Goal: Information Seeking & Learning: Learn about a topic

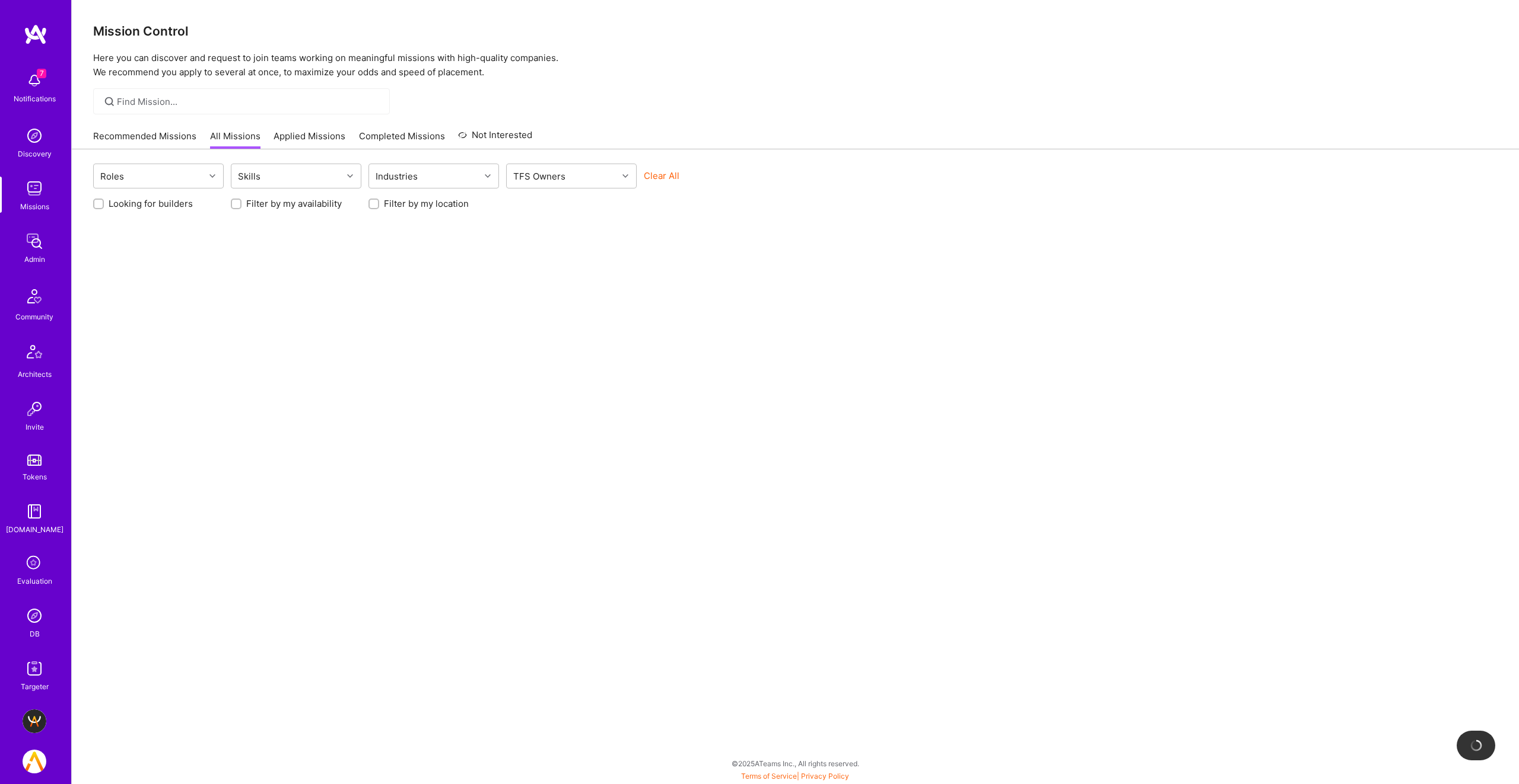
click at [34, 617] on img at bounding box center [35, 616] width 24 height 24
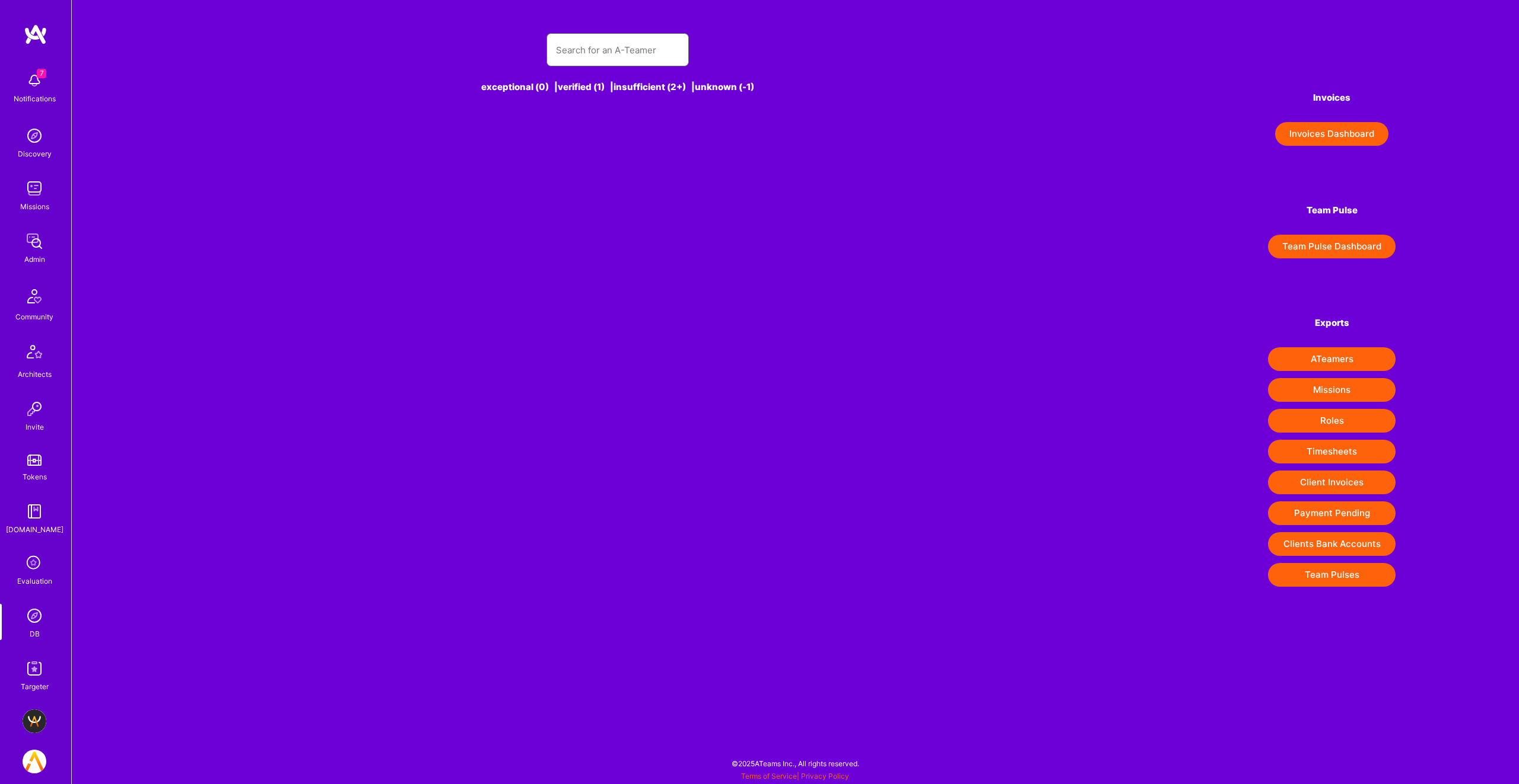
click at [615, 40] on input "text" at bounding box center [617, 50] width 124 height 30
type input "ty"
type input "l"
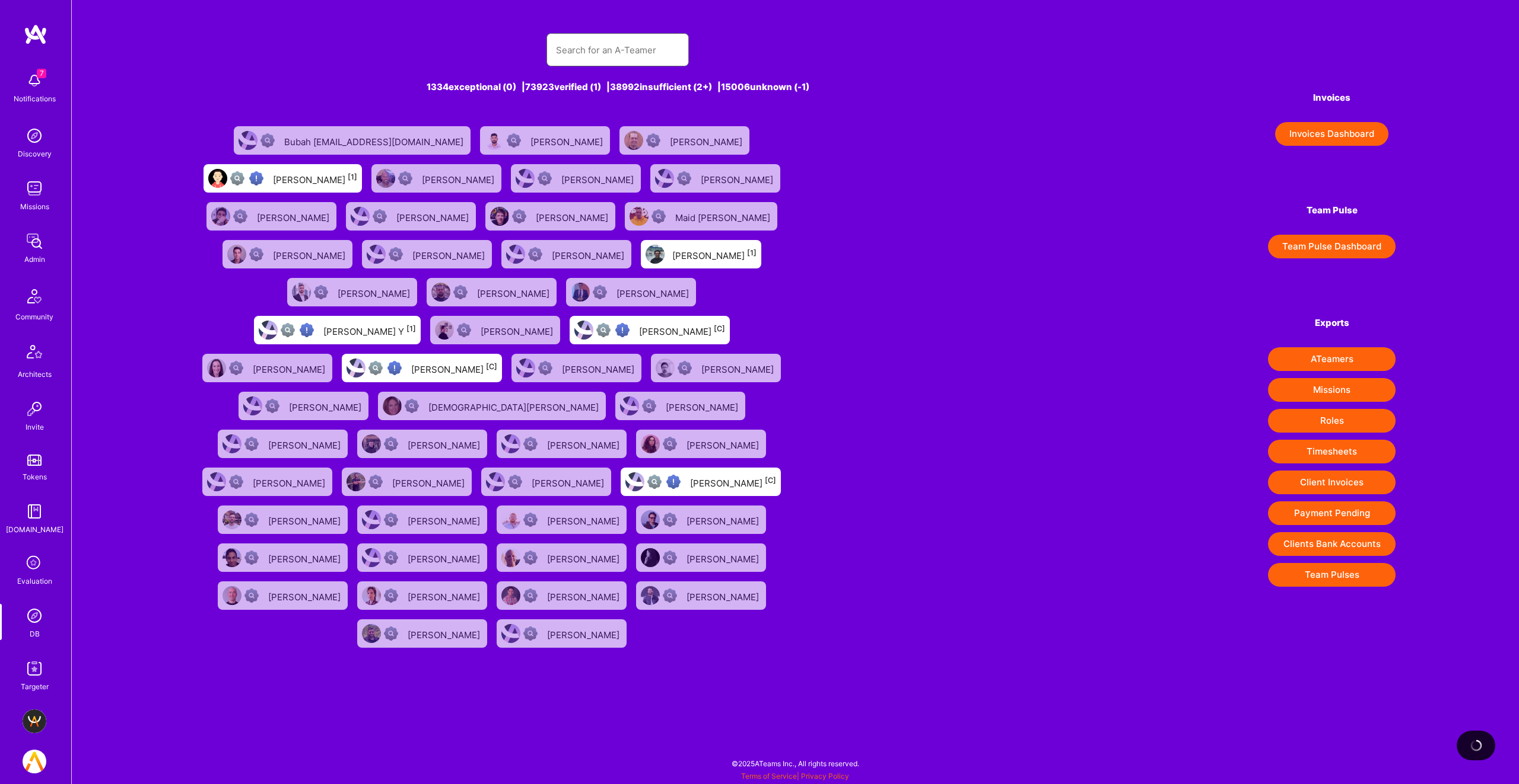
type input "e"
type input "r"
type input "h"
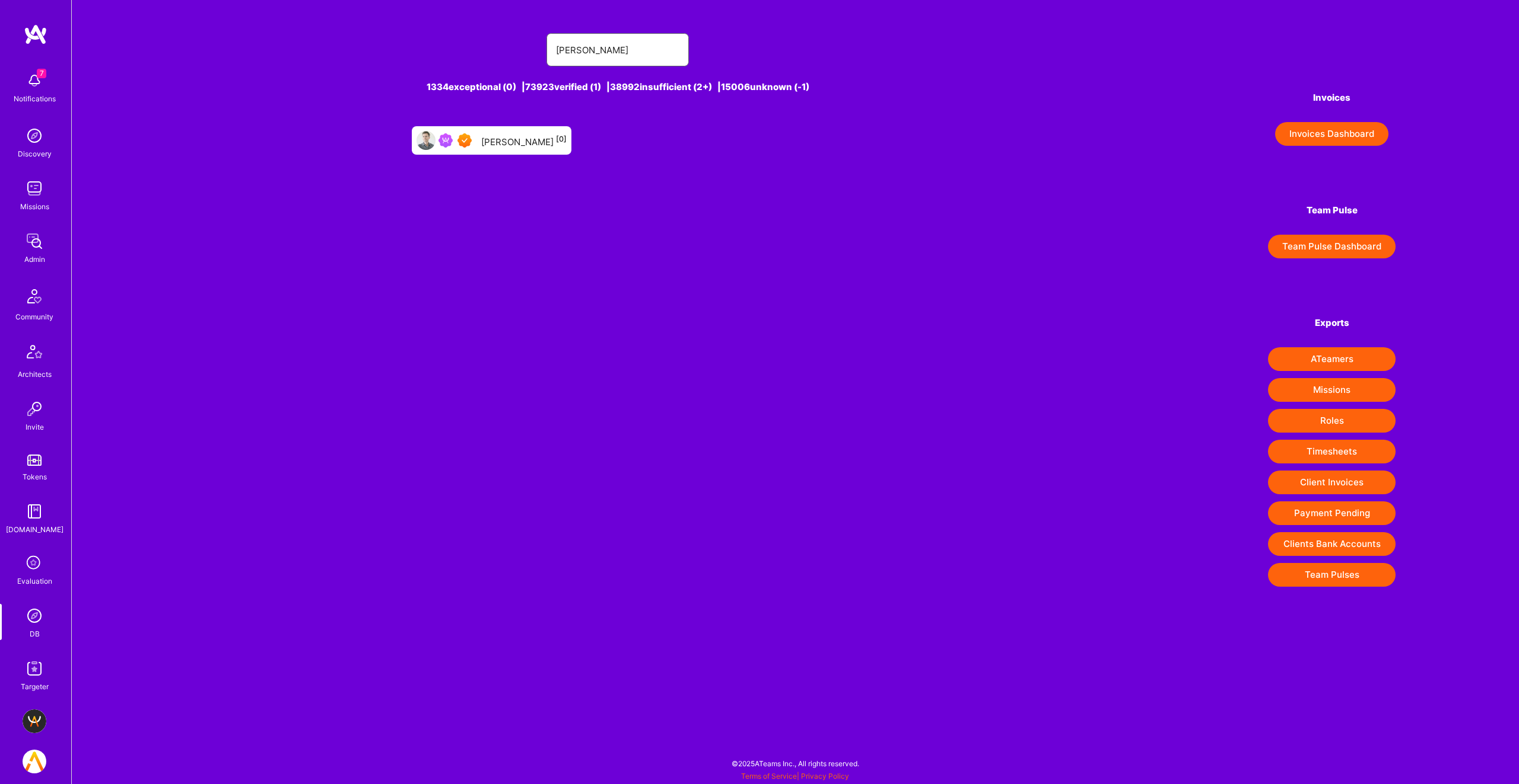
type input "[PERSON_NAME]"
click at [468, 140] on div at bounding box center [457, 141] width 38 height 15
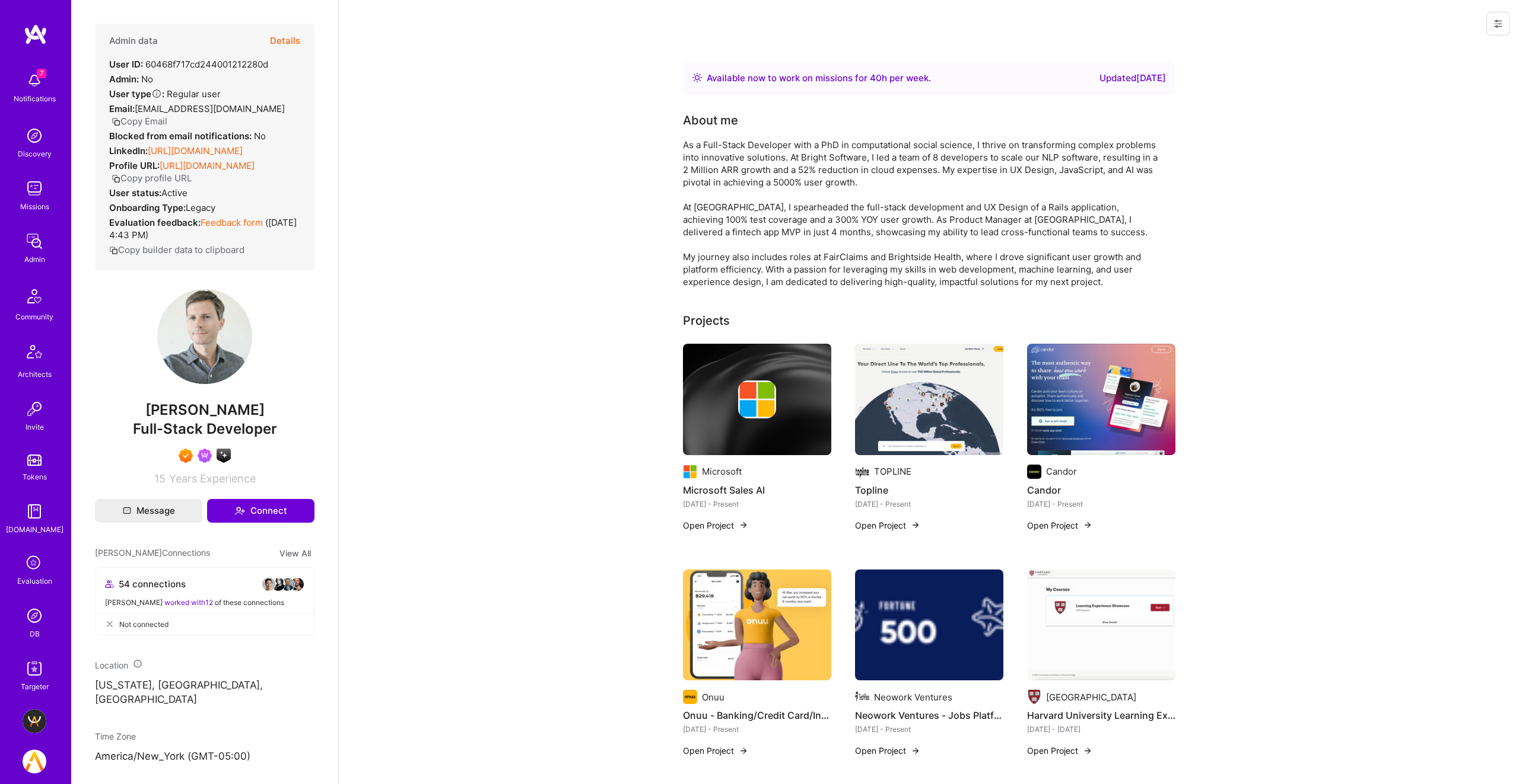
click at [291, 39] on button "Details" at bounding box center [285, 41] width 30 height 35
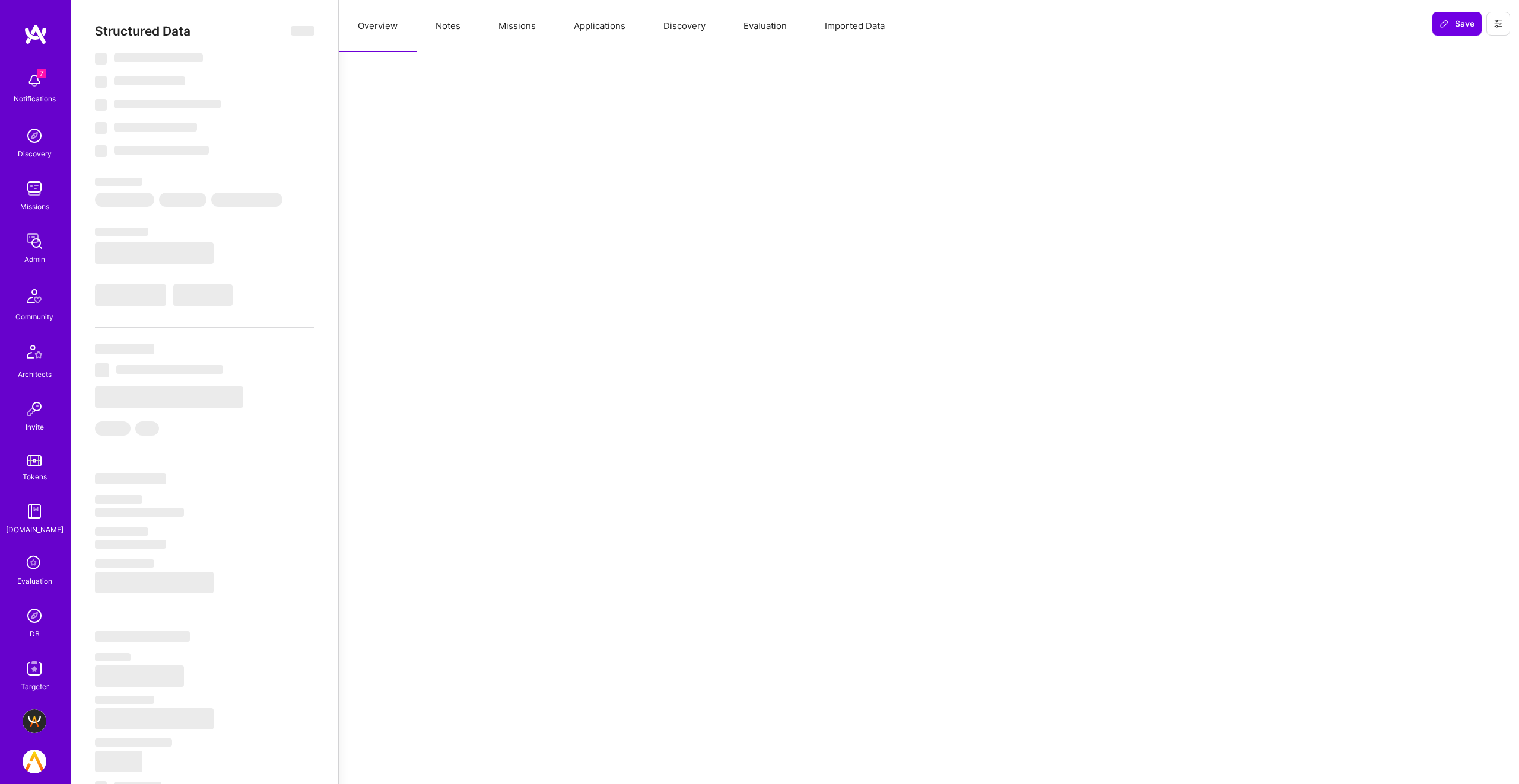
click at [499, 25] on button "Missions" at bounding box center [516, 25] width 75 height 52
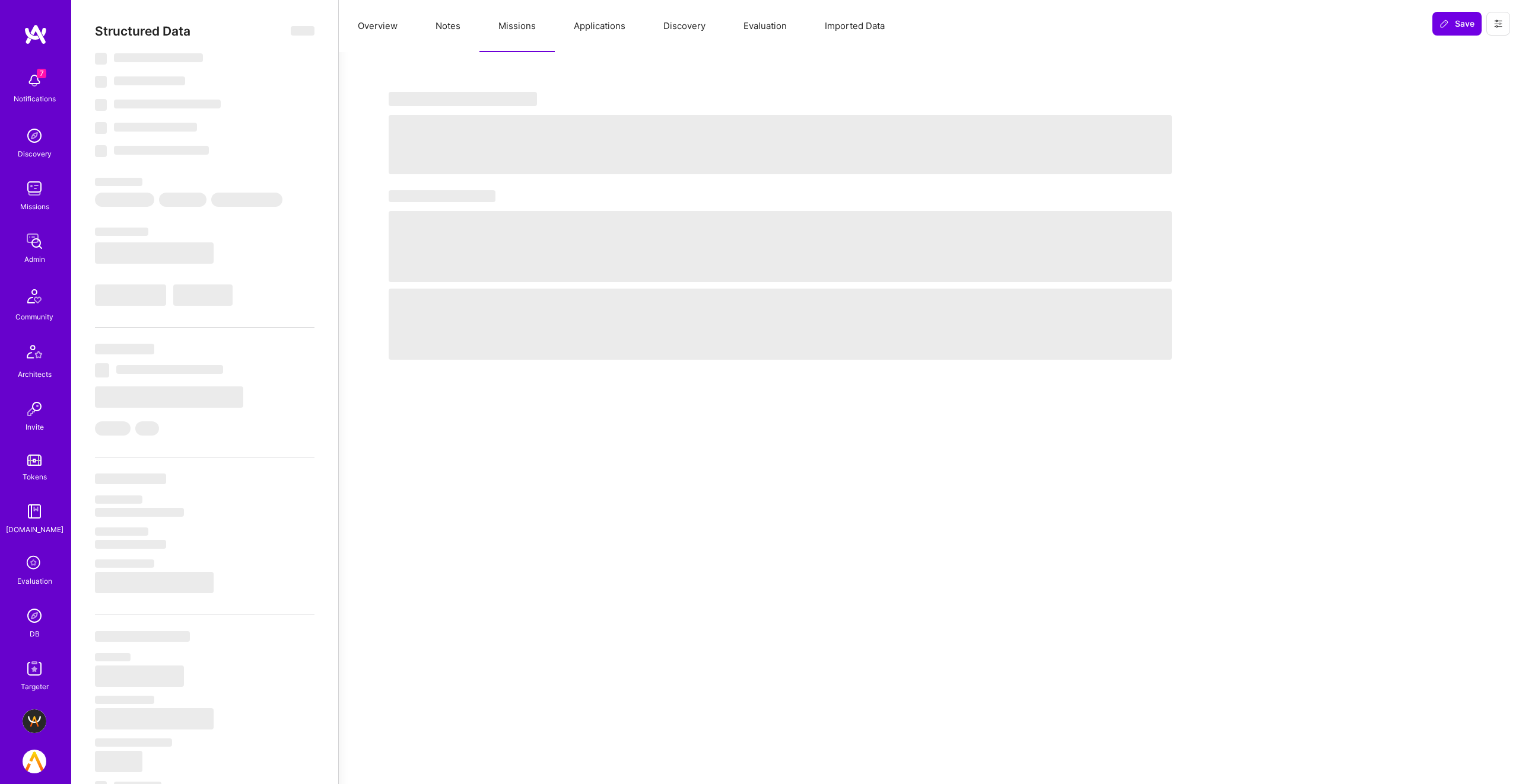
click at [445, 25] on button "Notes" at bounding box center [447, 25] width 63 height 52
select select "Right Now"
select select "7"
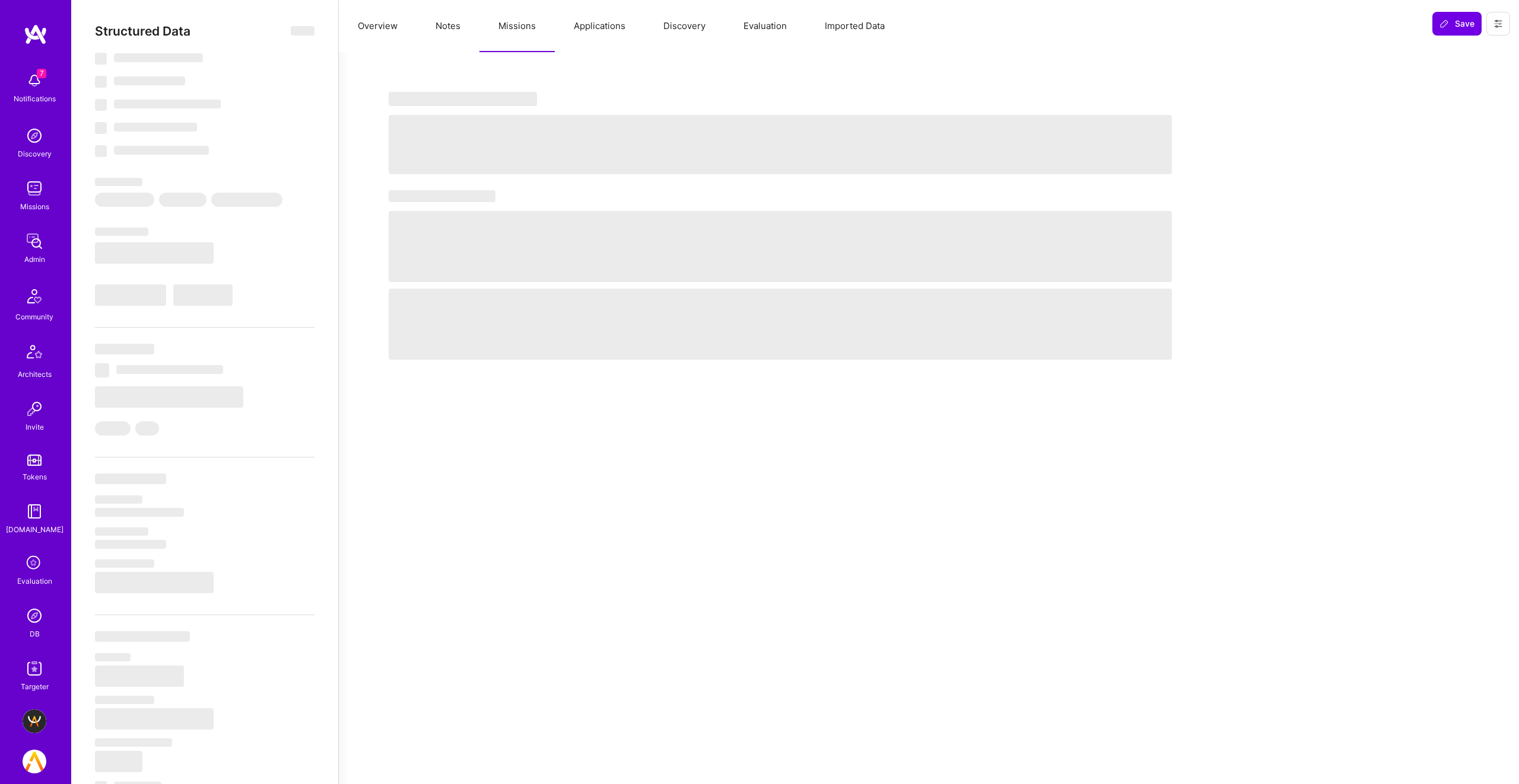
select select "7"
select select "US"
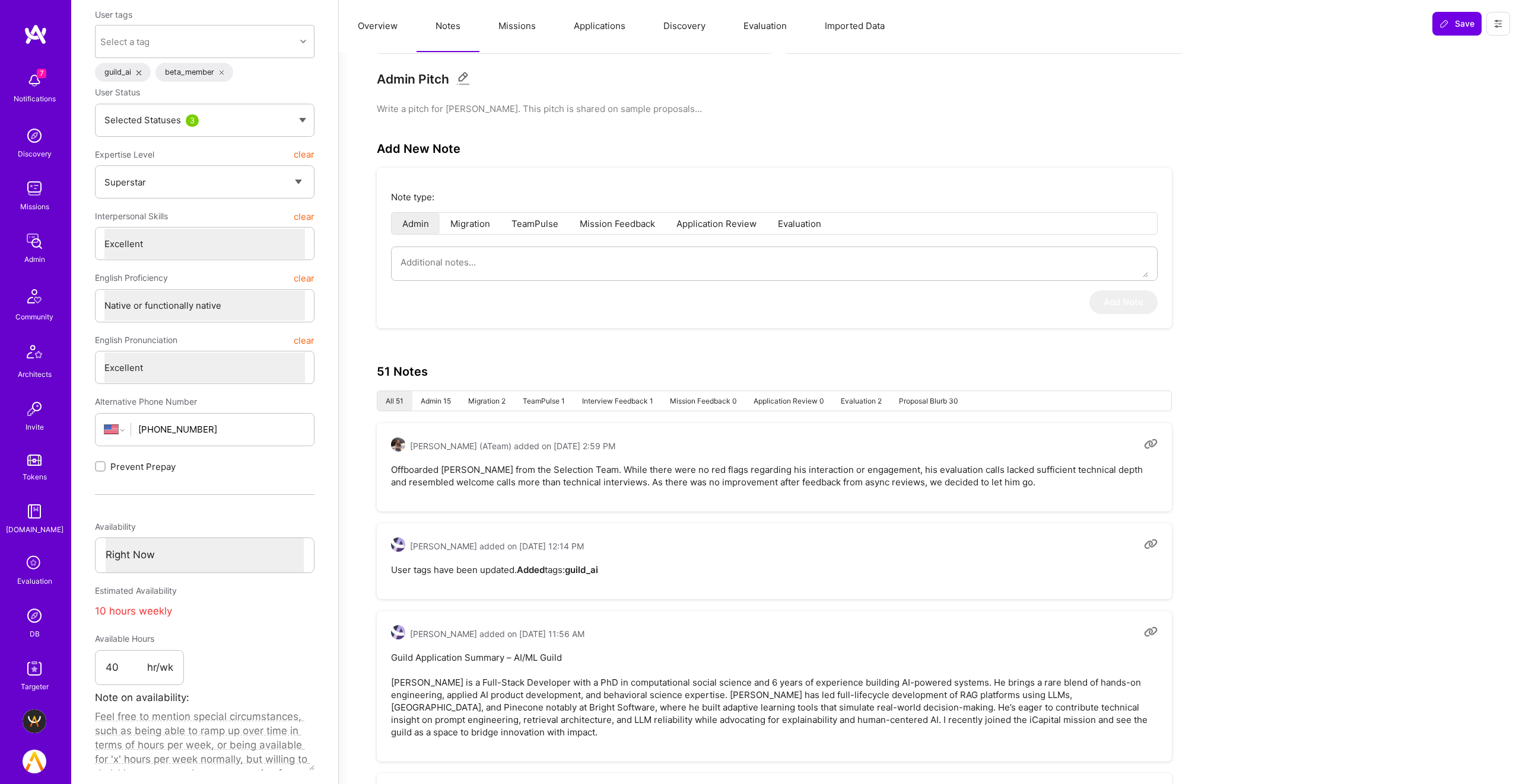
scroll to position [166, 0]
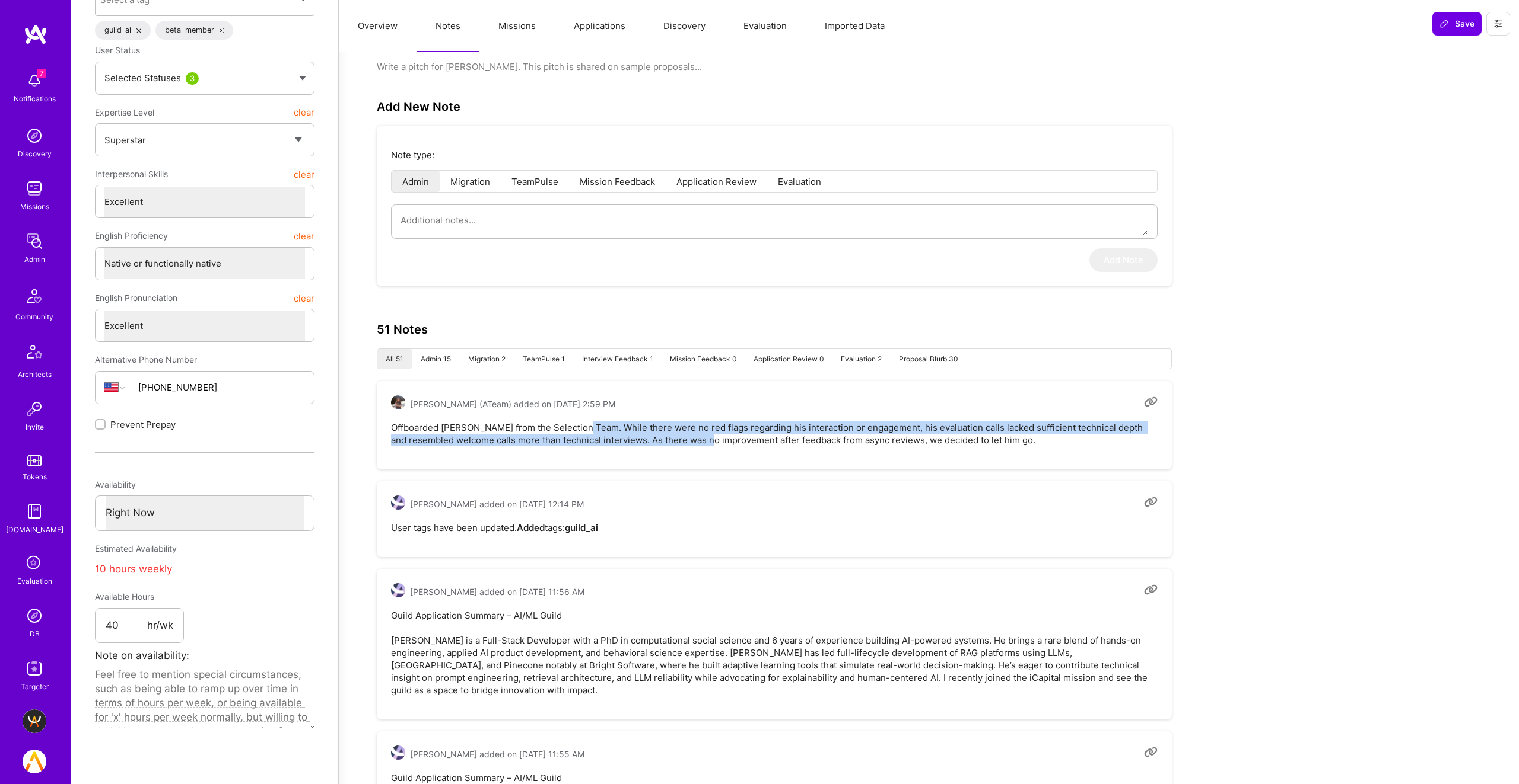
drag, startPoint x: 580, startPoint y: 420, endPoint x: 730, endPoint y: 440, distance: 151.3
click at [730, 440] on pre "Offboarded [PERSON_NAME] from the Selection Team. While there were no red flags…" at bounding box center [774, 433] width 766 height 25
click at [703, 440] on pre "Offboarded [PERSON_NAME] from the Selection Team. While there were no red flags…" at bounding box center [774, 433] width 766 height 25
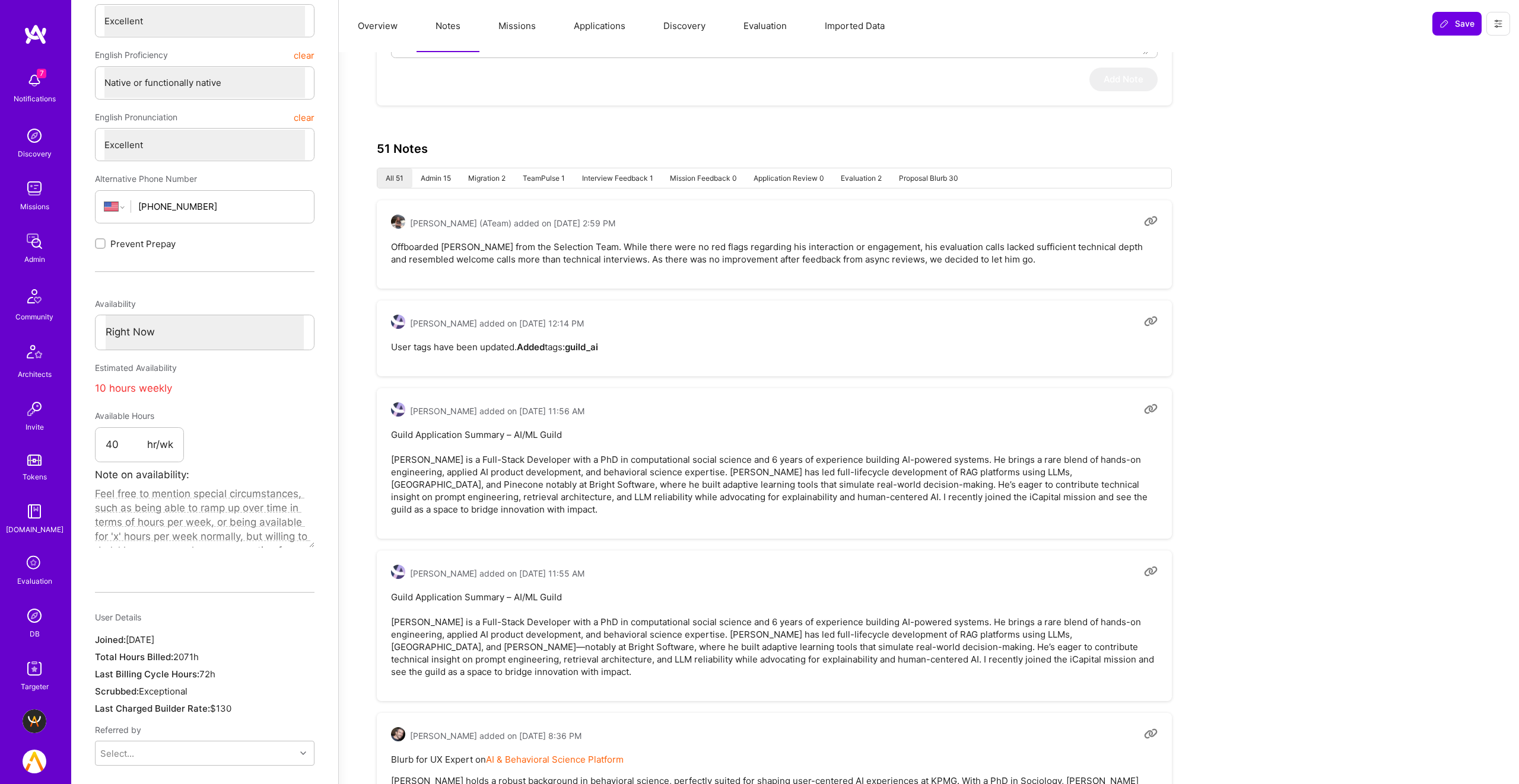
scroll to position [352, 0]
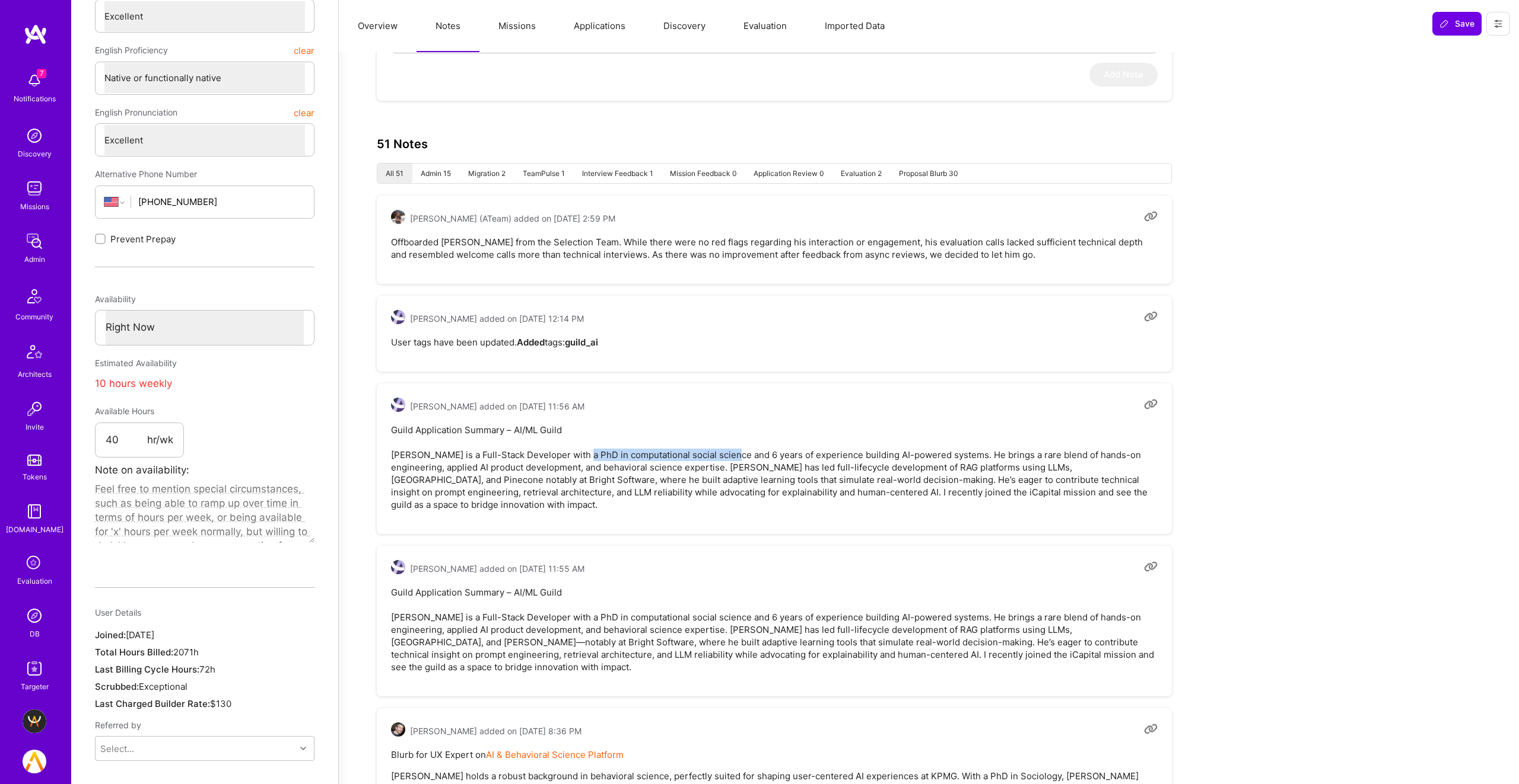
drag, startPoint x: 577, startPoint y: 452, endPoint x: 726, endPoint y: 448, distance: 149.1
click at [726, 448] on pre "Guild Application Summary – AI/ML Guild [PERSON_NAME] is a Full-Stack Developer…" at bounding box center [774, 468] width 766 height 87
copy pre "PhD in computational social science"
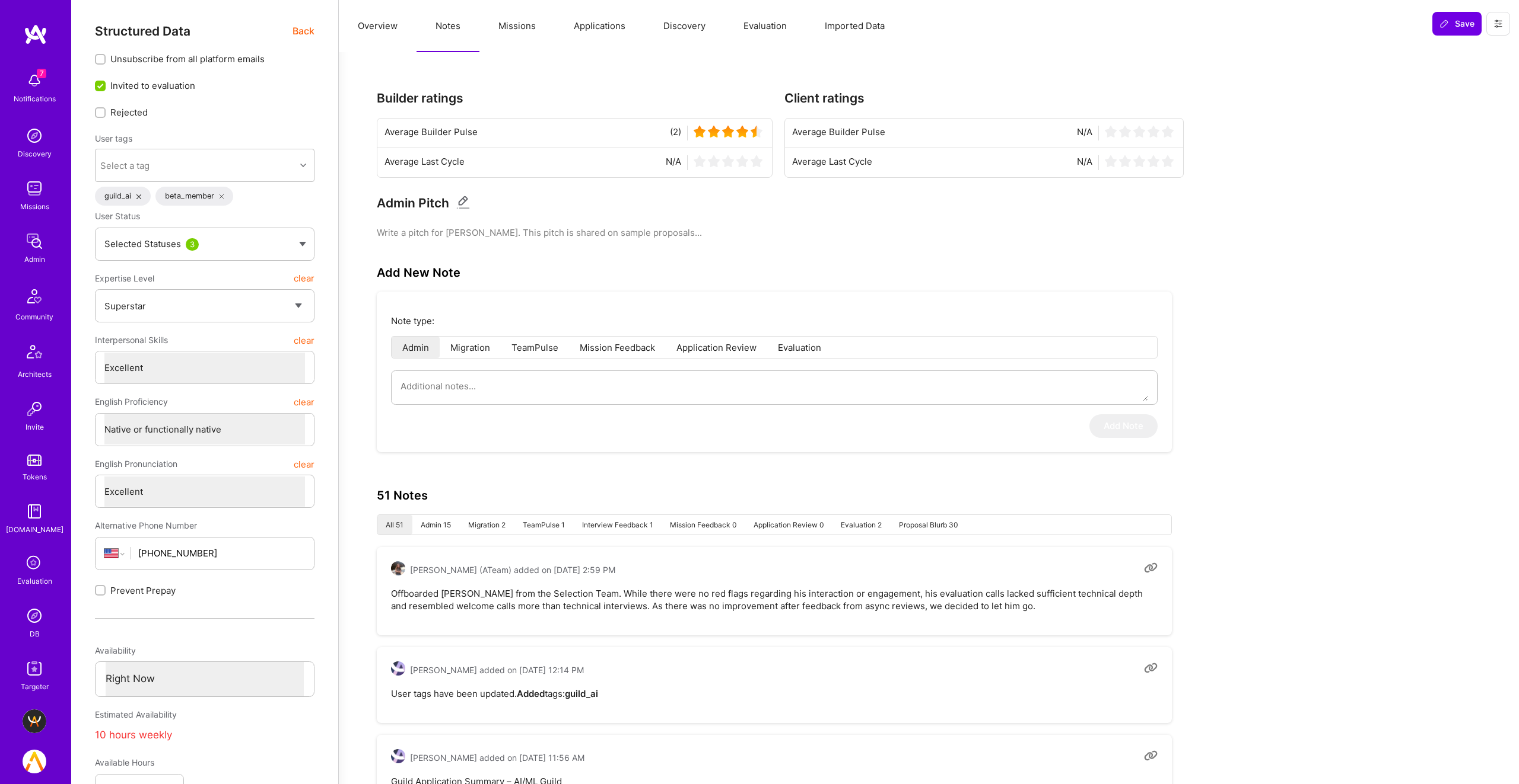
click at [387, 18] on button "Overview" at bounding box center [377, 25] width 77 height 52
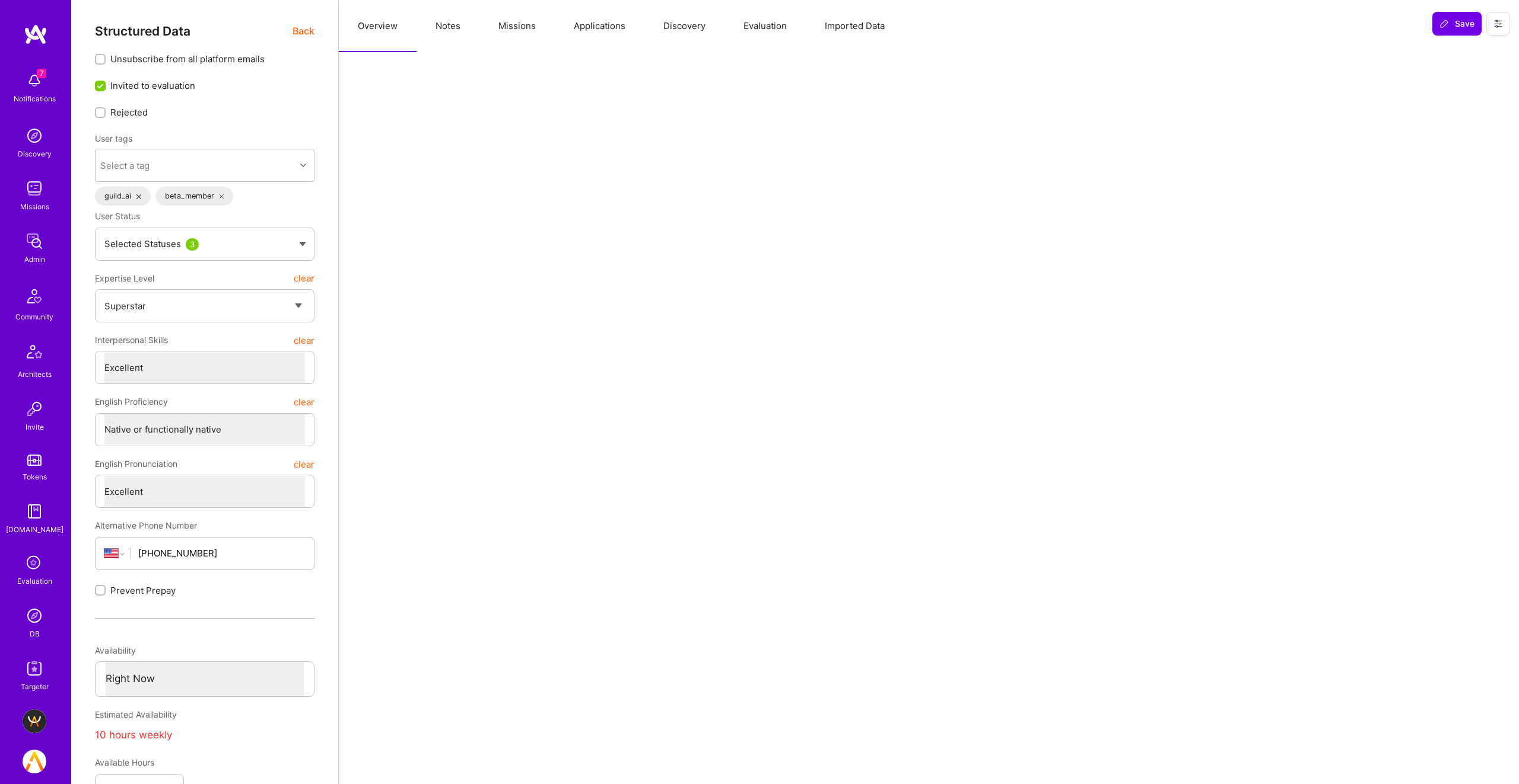
click at [303, 34] on span "Back" at bounding box center [304, 31] width 22 height 15
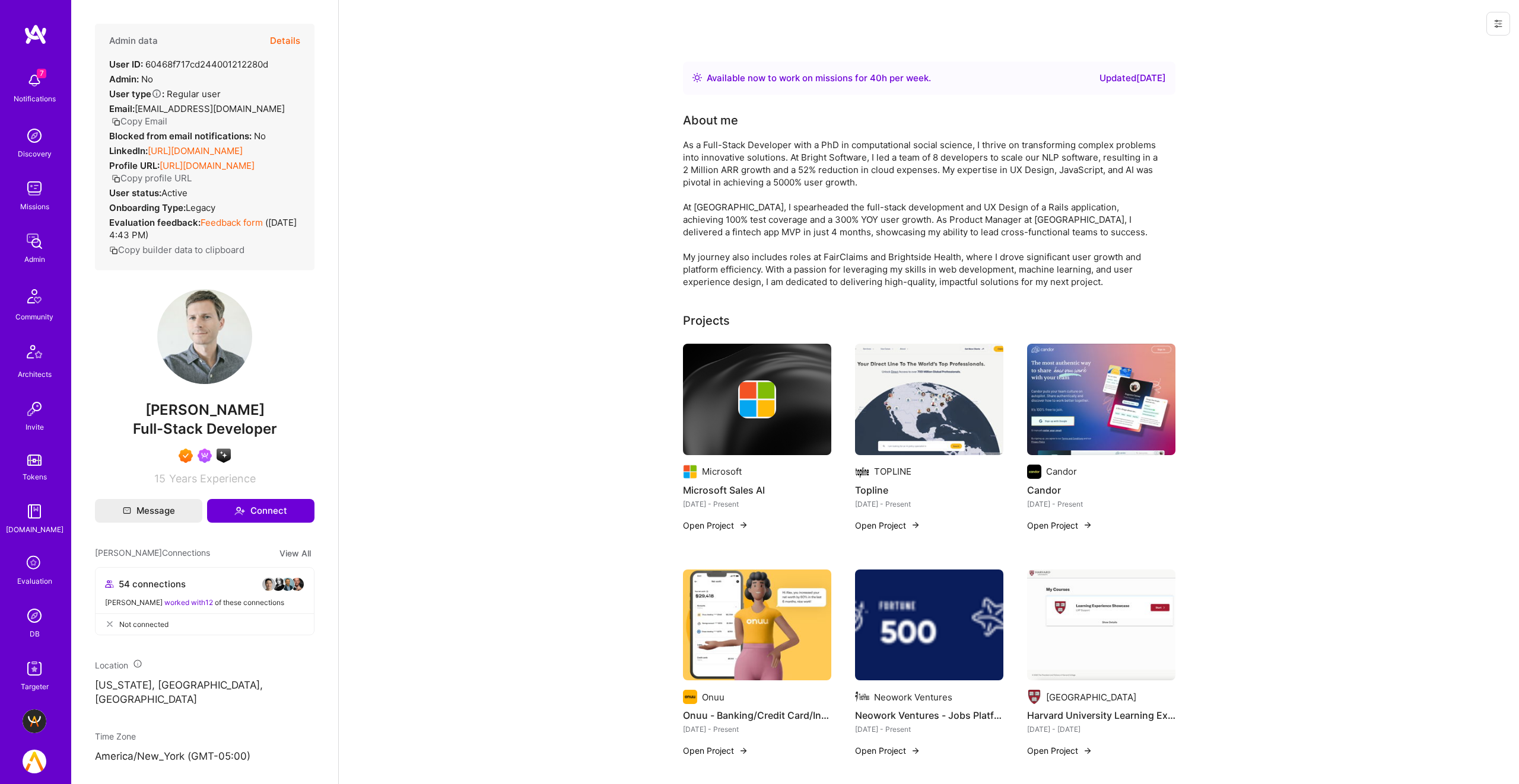
click at [194, 145] on link "[URL][DOMAIN_NAME]" at bounding box center [195, 151] width 95 height 11
click at [285, 39] on button "Details" at bounding box center [285, 41] width 30 height 35
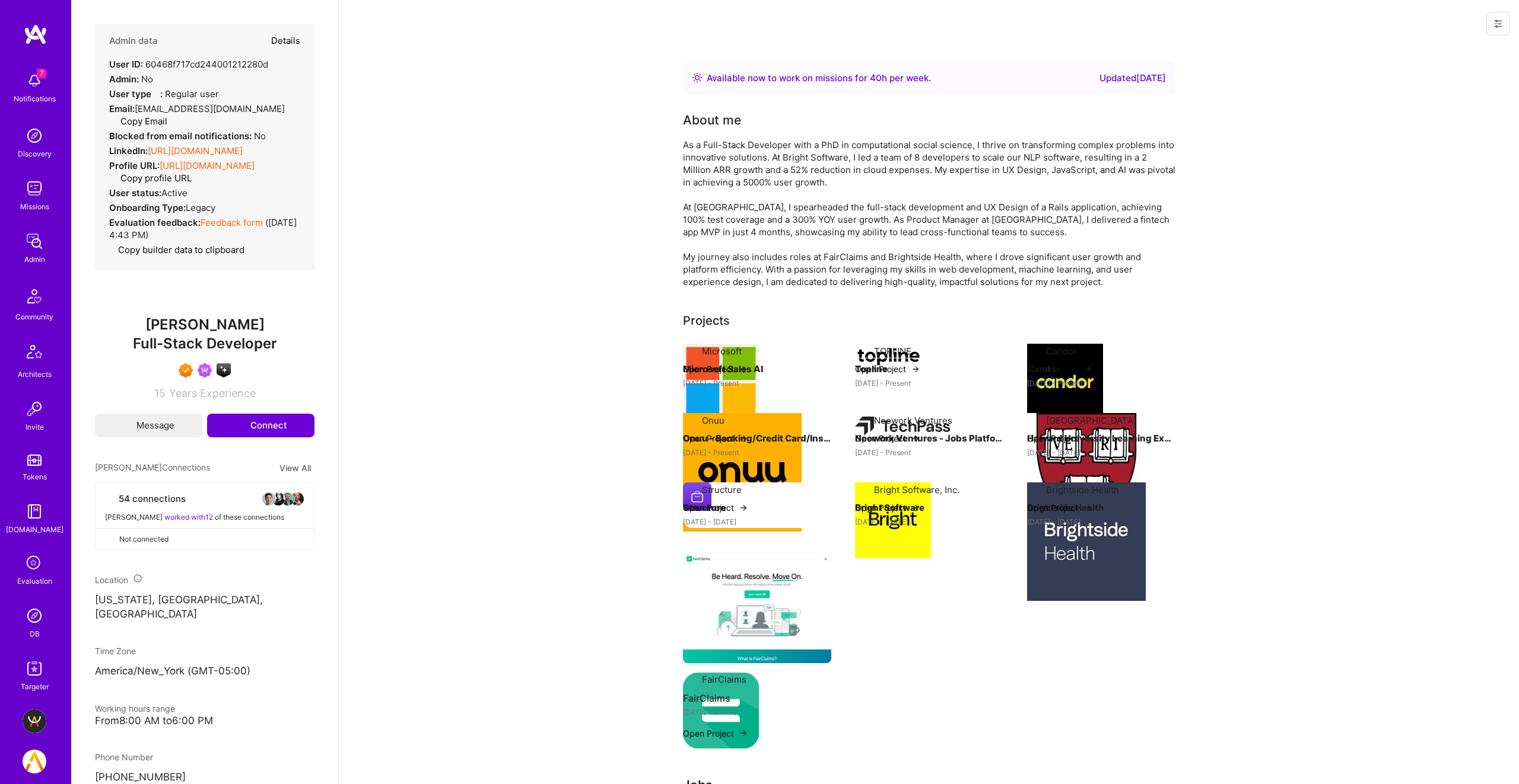
type textarea "x"
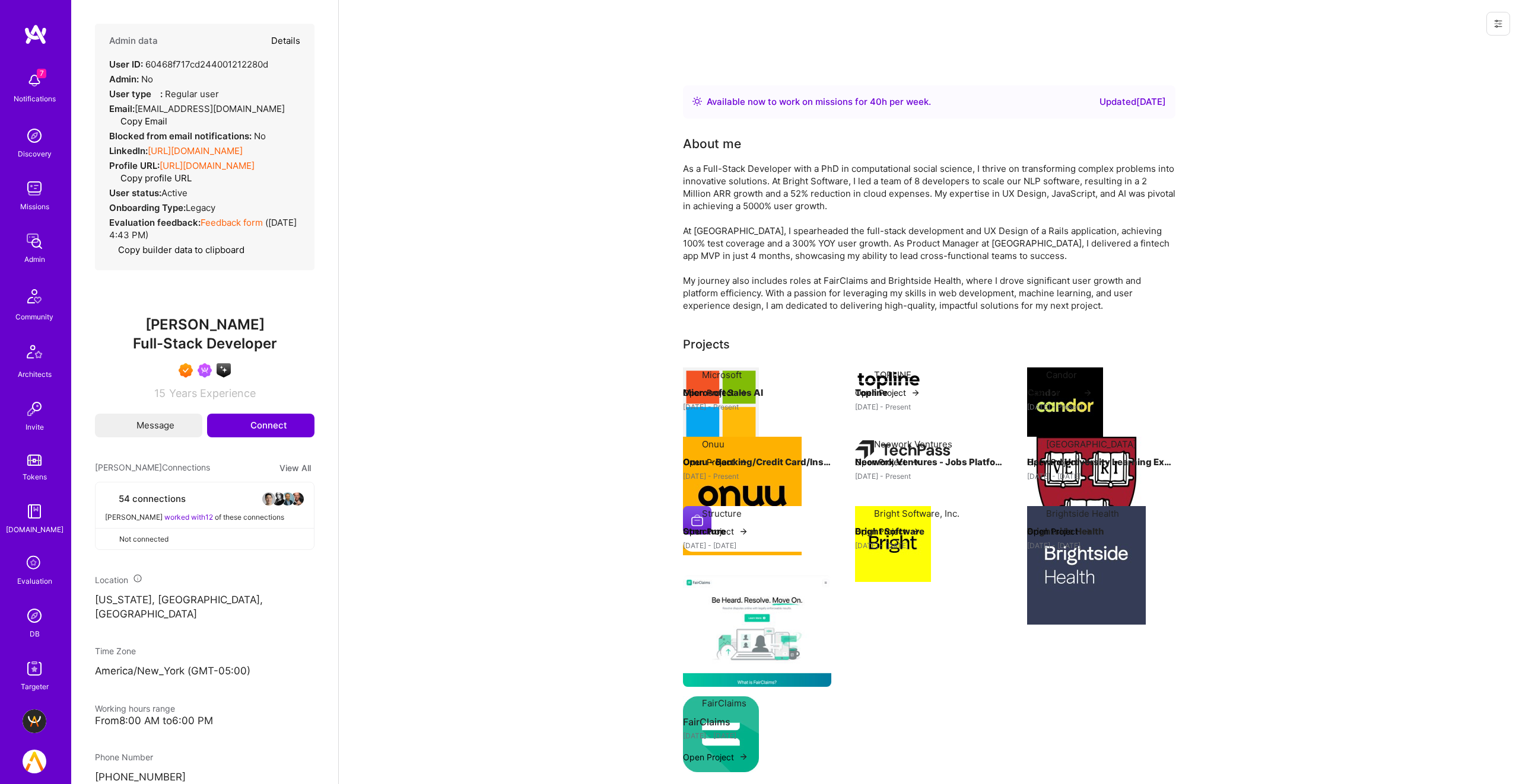
select select "7"
select select "US"
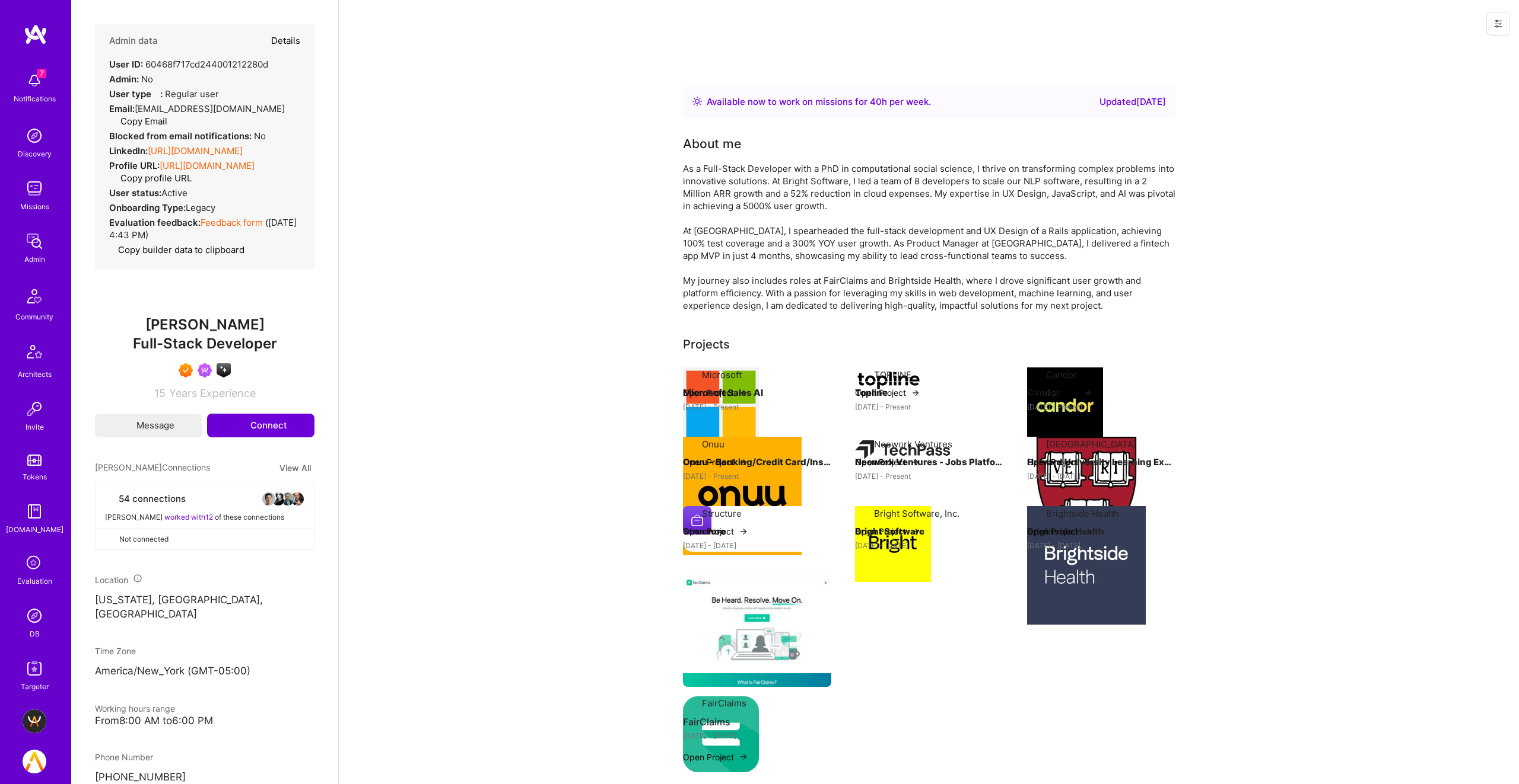
select select "Right Now"
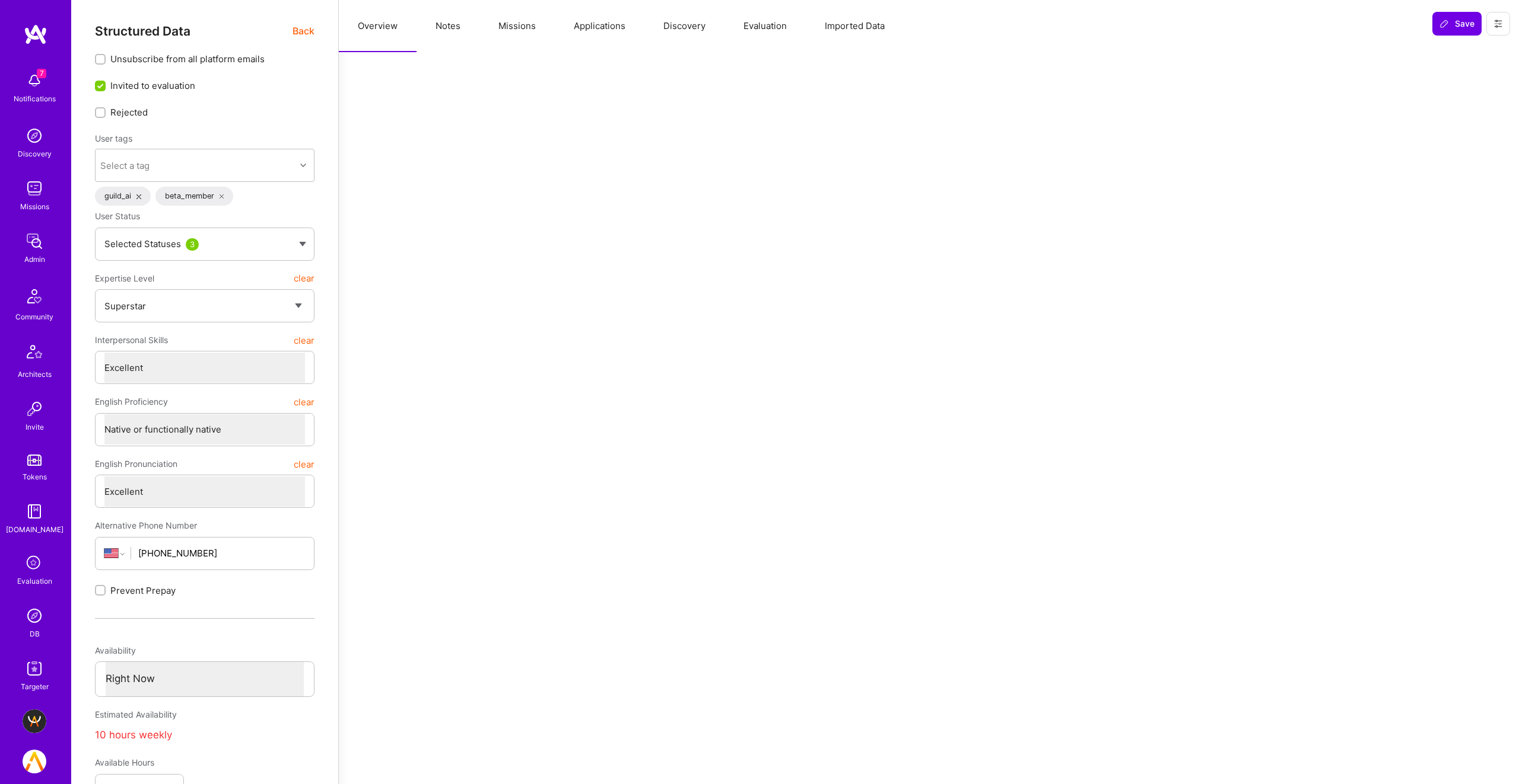
click at [524, 25] on button "Missions" at bounding box center [516, 25] width 75 height 52
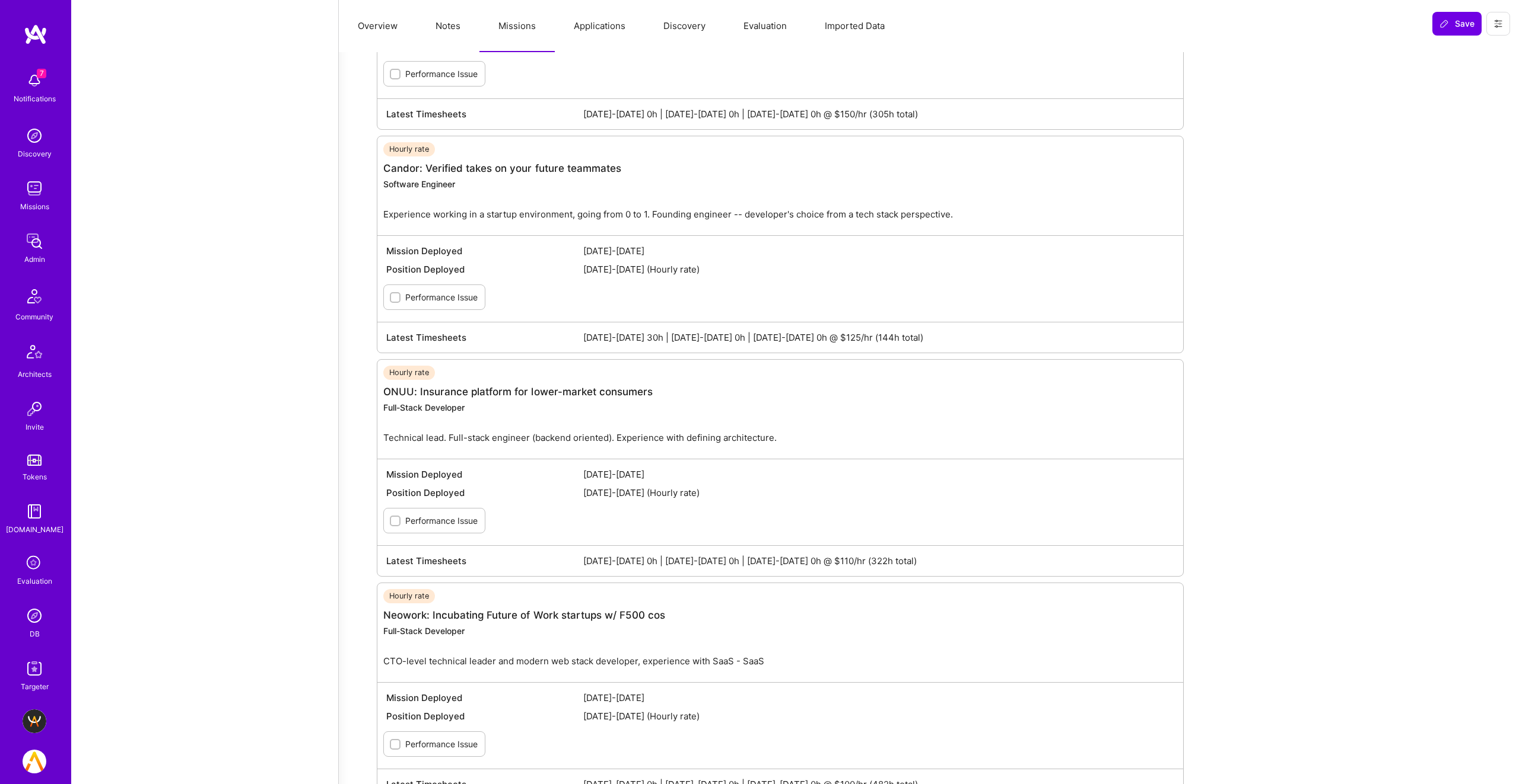
scroll to position [1710, 0]
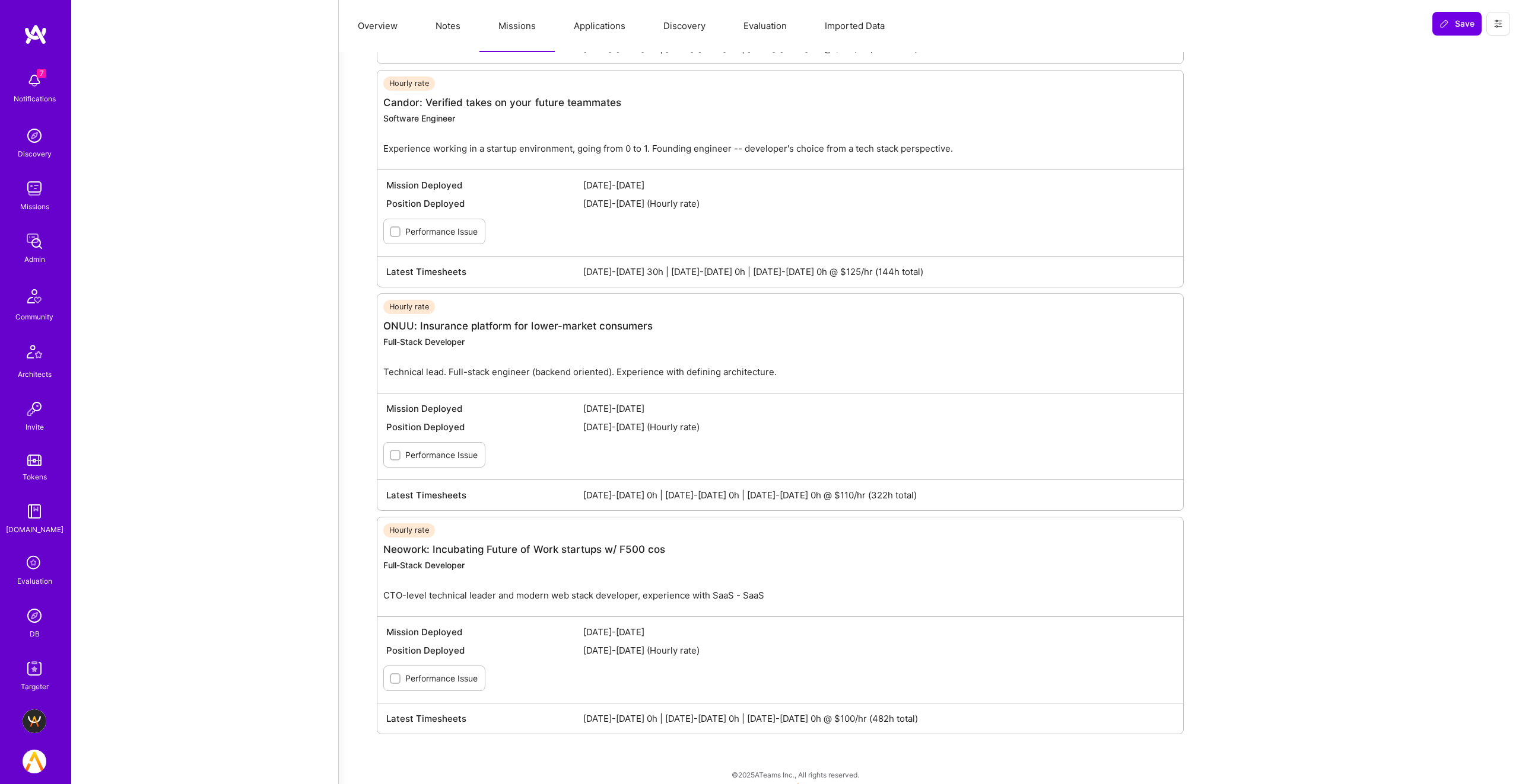
click at [30, 615] on img at bounding box center [35, 616] width 24 height 24
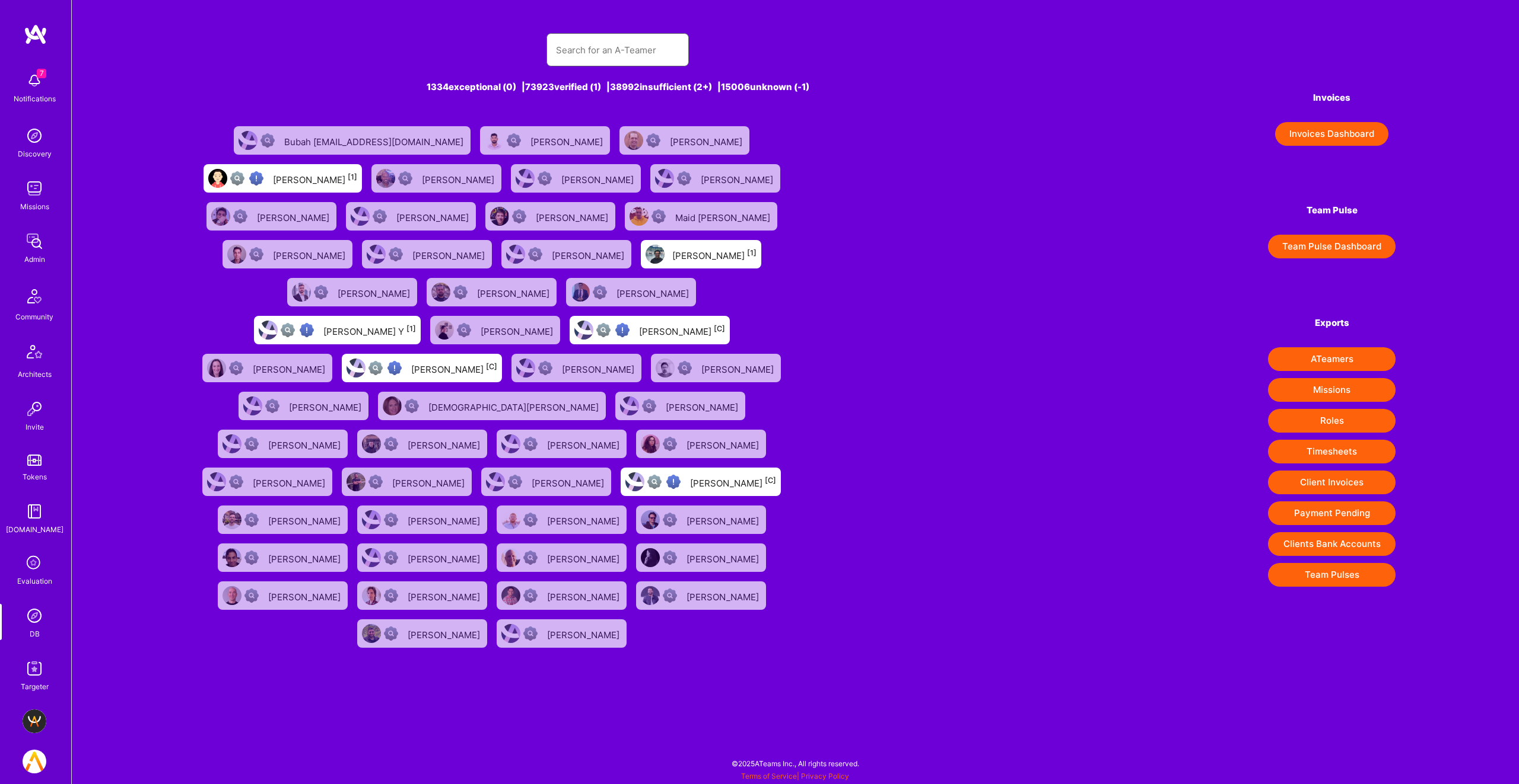
click at [657, 50] on input "text" at bounding box center [617, 50] width 124 height 30
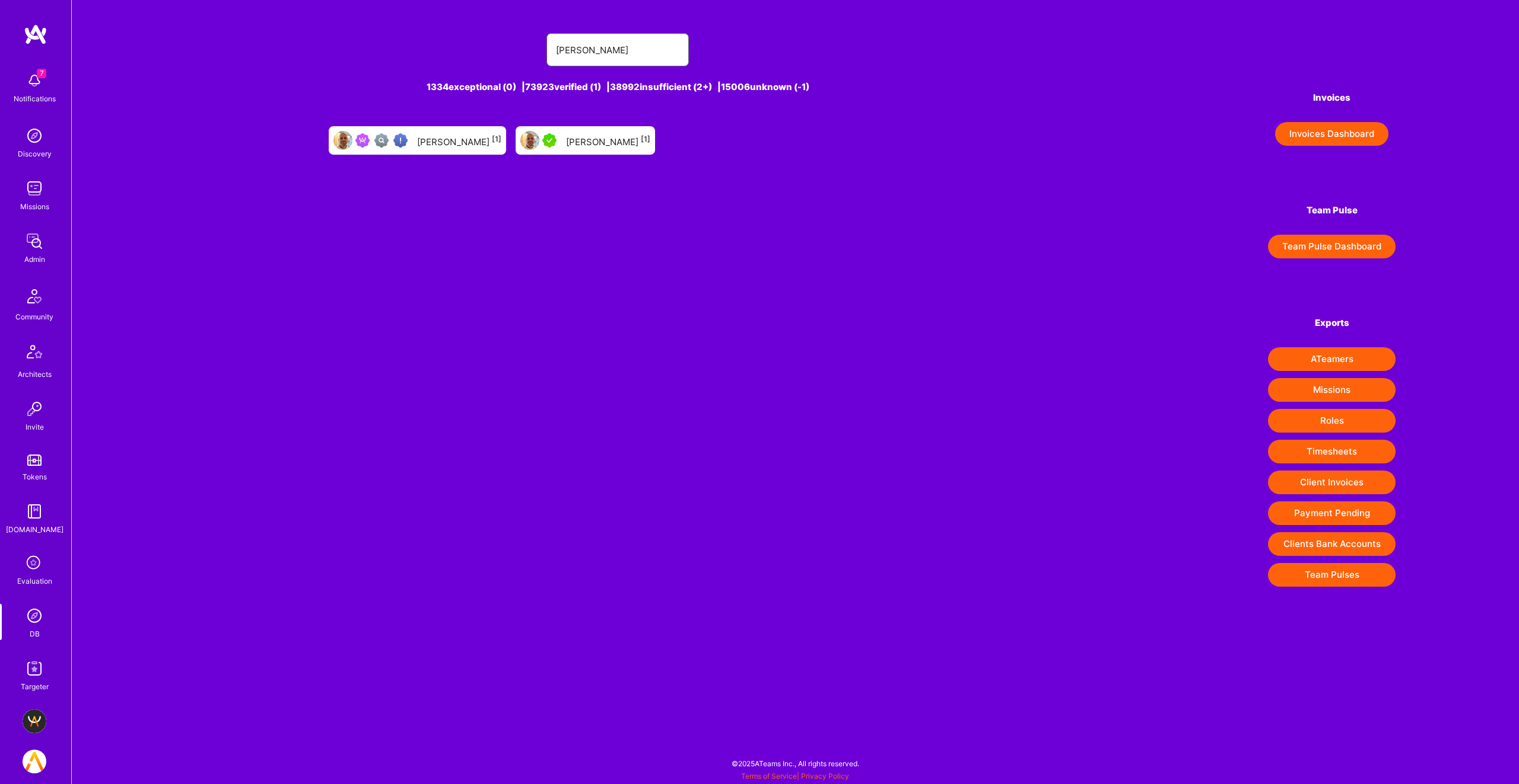
type input "[PERSON_NAME]"
click at [599, 145] on div "[PERSON_NAME] [1]" at bounding box center [608, 140] width 85 height 15
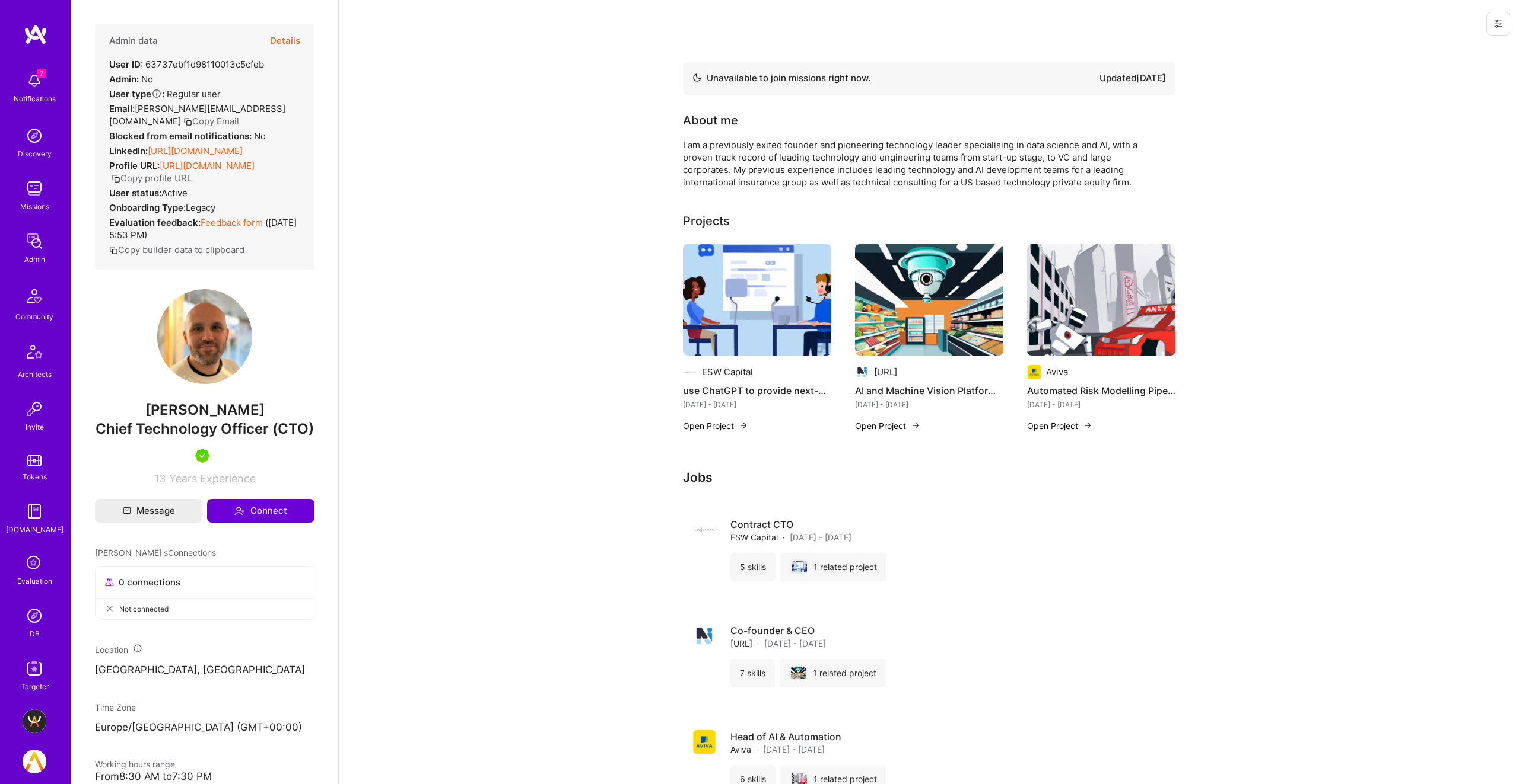
click at [287, 37] on button "Details" at bounding box center [285, 41] width 30 height 35
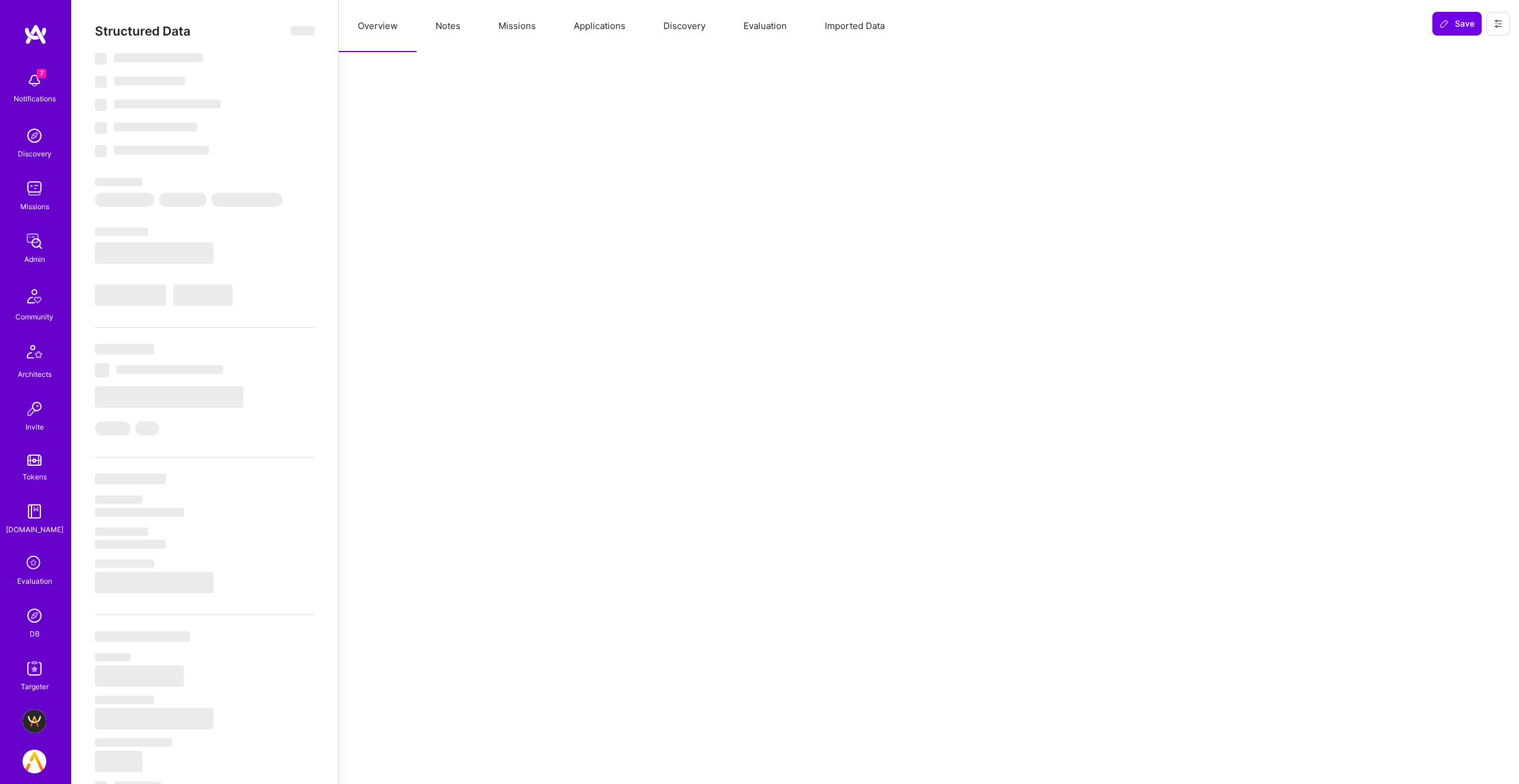
type textarea "x"
select select "Not Available"
select select "3 Months"
select select "5"
select select "7"
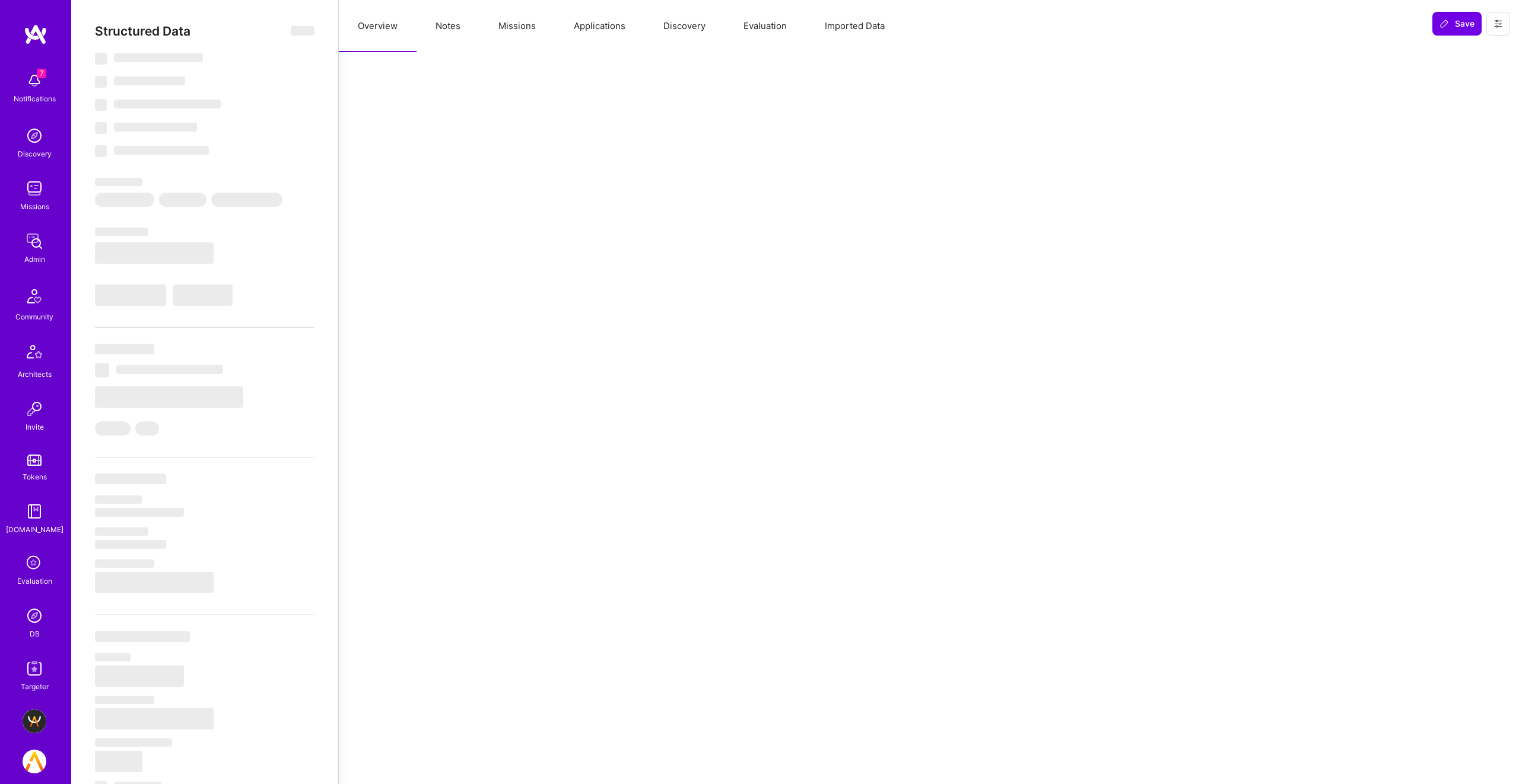
select select "7"
select select "GB"
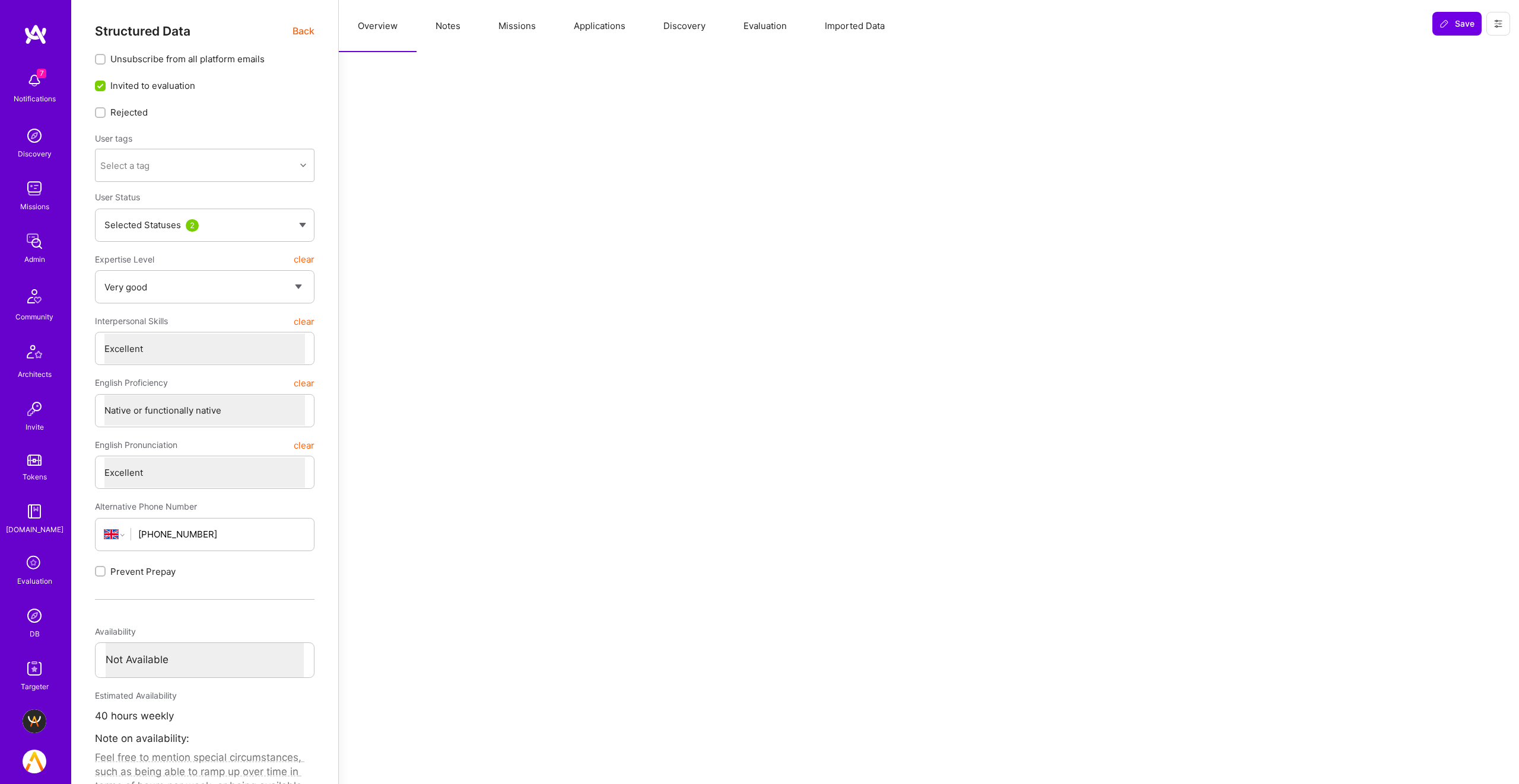
click at [523, 28] on button "Missions" at bounding box center [516, 25] width 75 height 52
click at [450, 23] on button "Notes" at bounding box center [447, 25] width 63 height 52
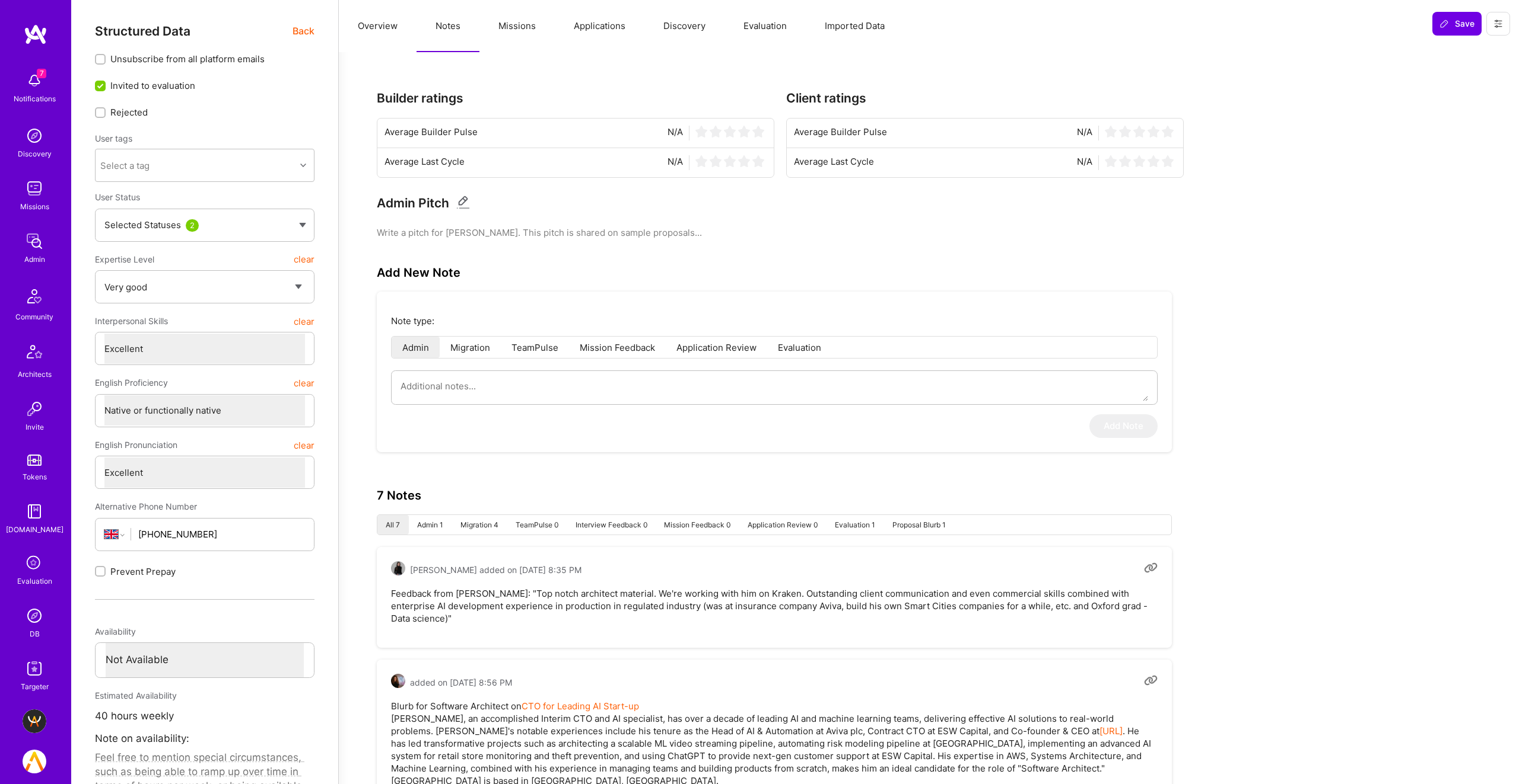
click at [395, 29] on button "Overview" at bounding box center [377, 25] width 77 height 52
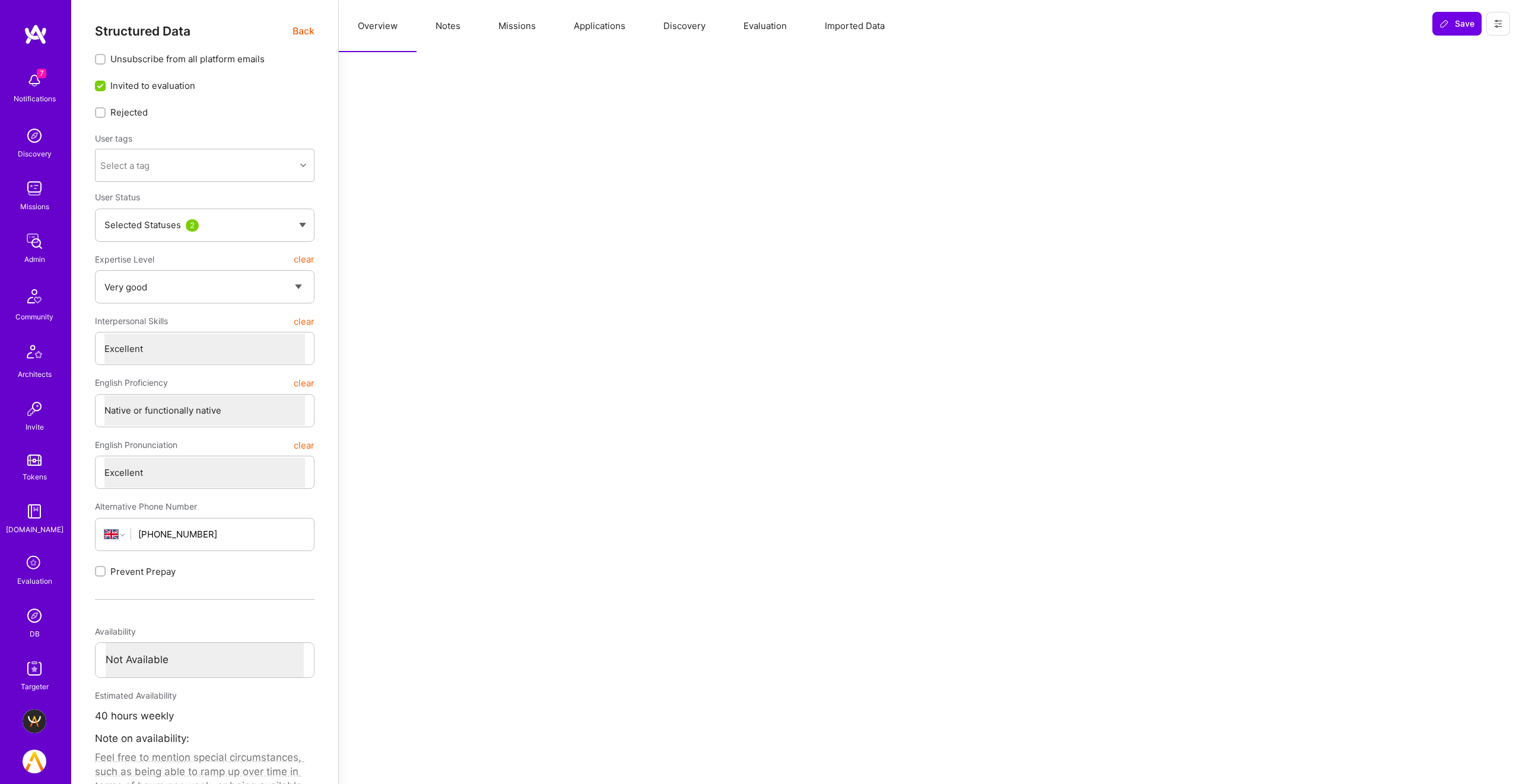
click at [590, 30] on button "Applications" at bounding box center [599, 25] width 90 height 52
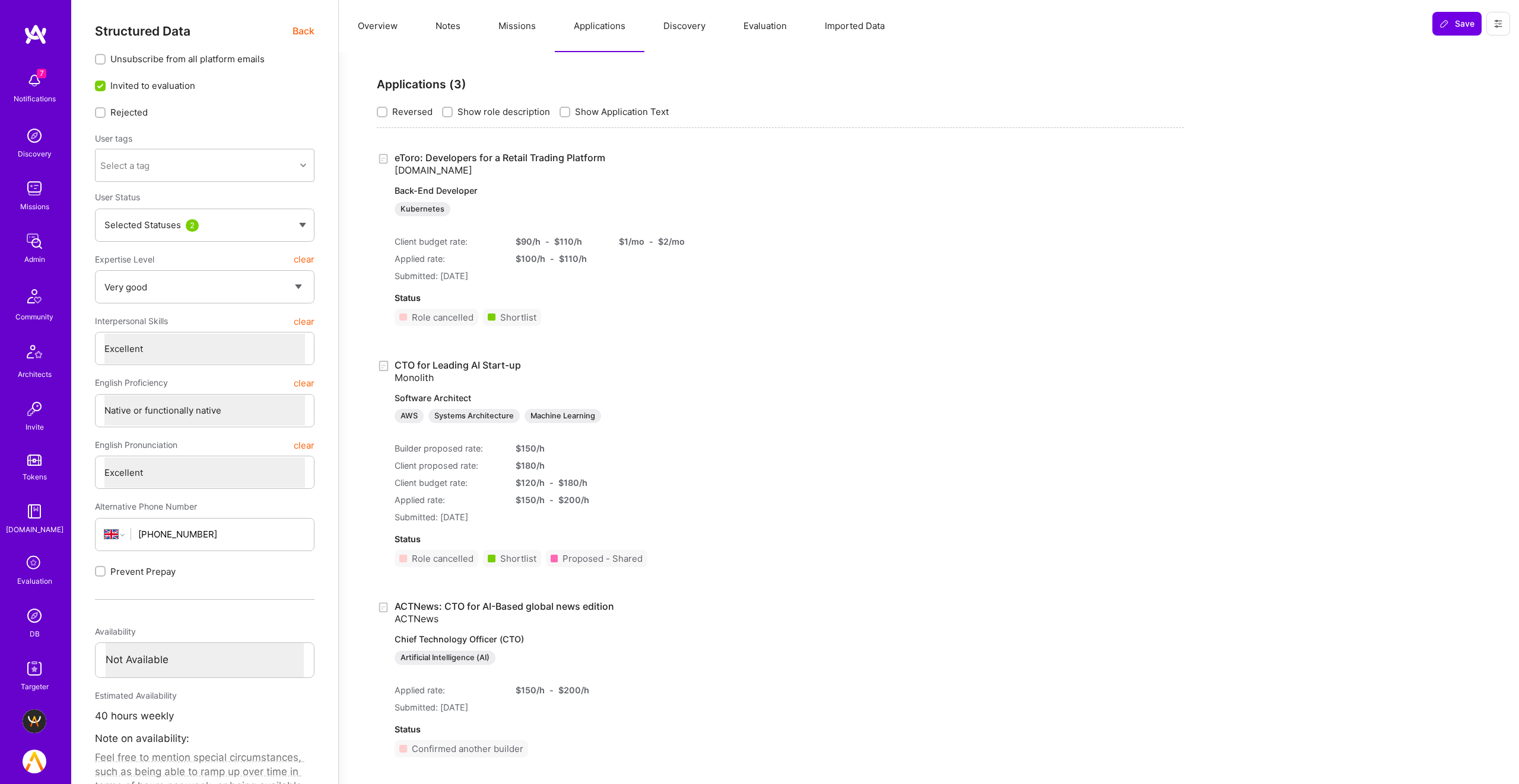
click at [516, 26] on button "Missions" at bounding box center [516, 25] width 75 height 52
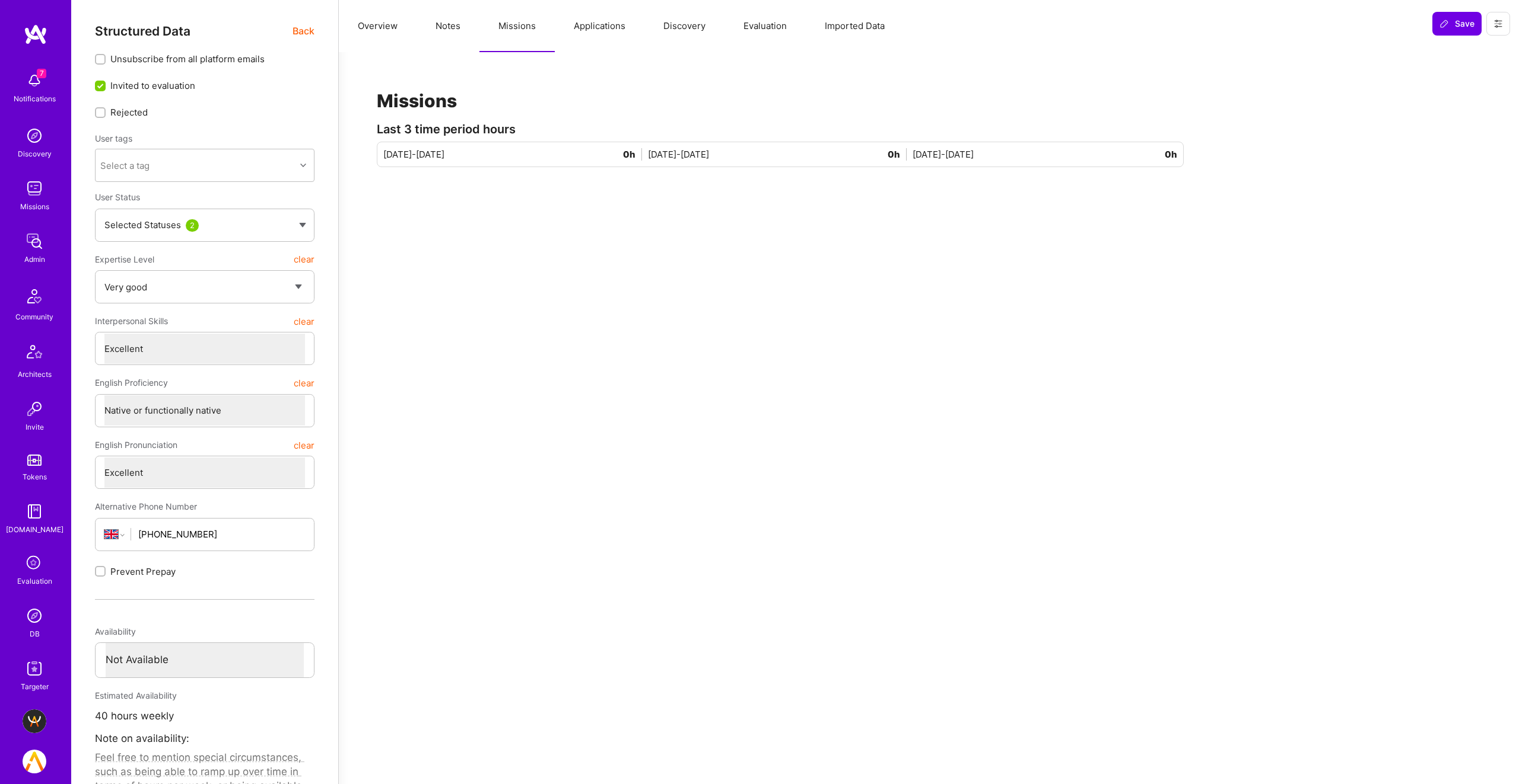
click at [308, 32] on span "Back" at bounding box center [304, 31] width 22 height 15
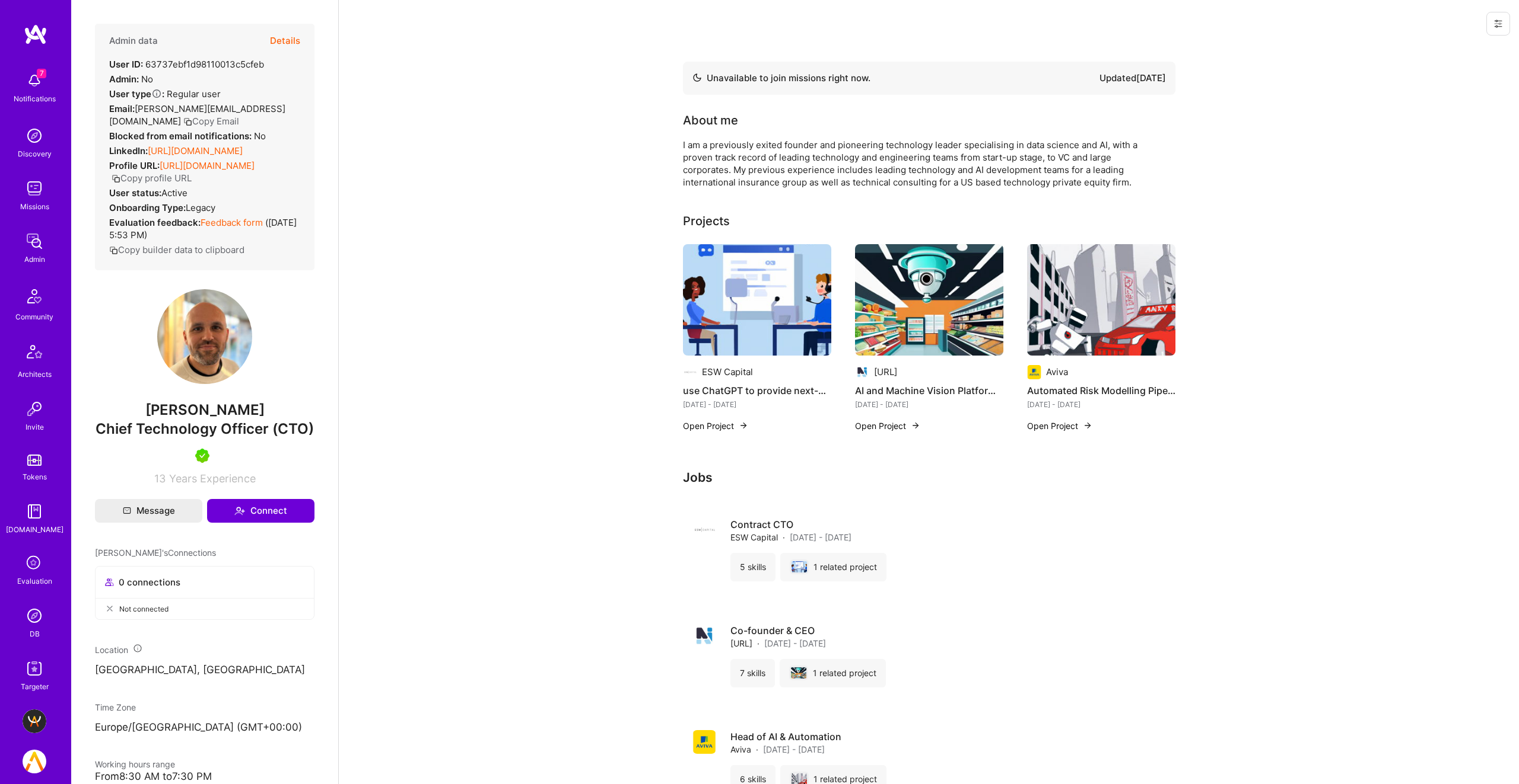
click at [284, 42] on button "Details" at bounding box center [285, 41] width 30 height 35
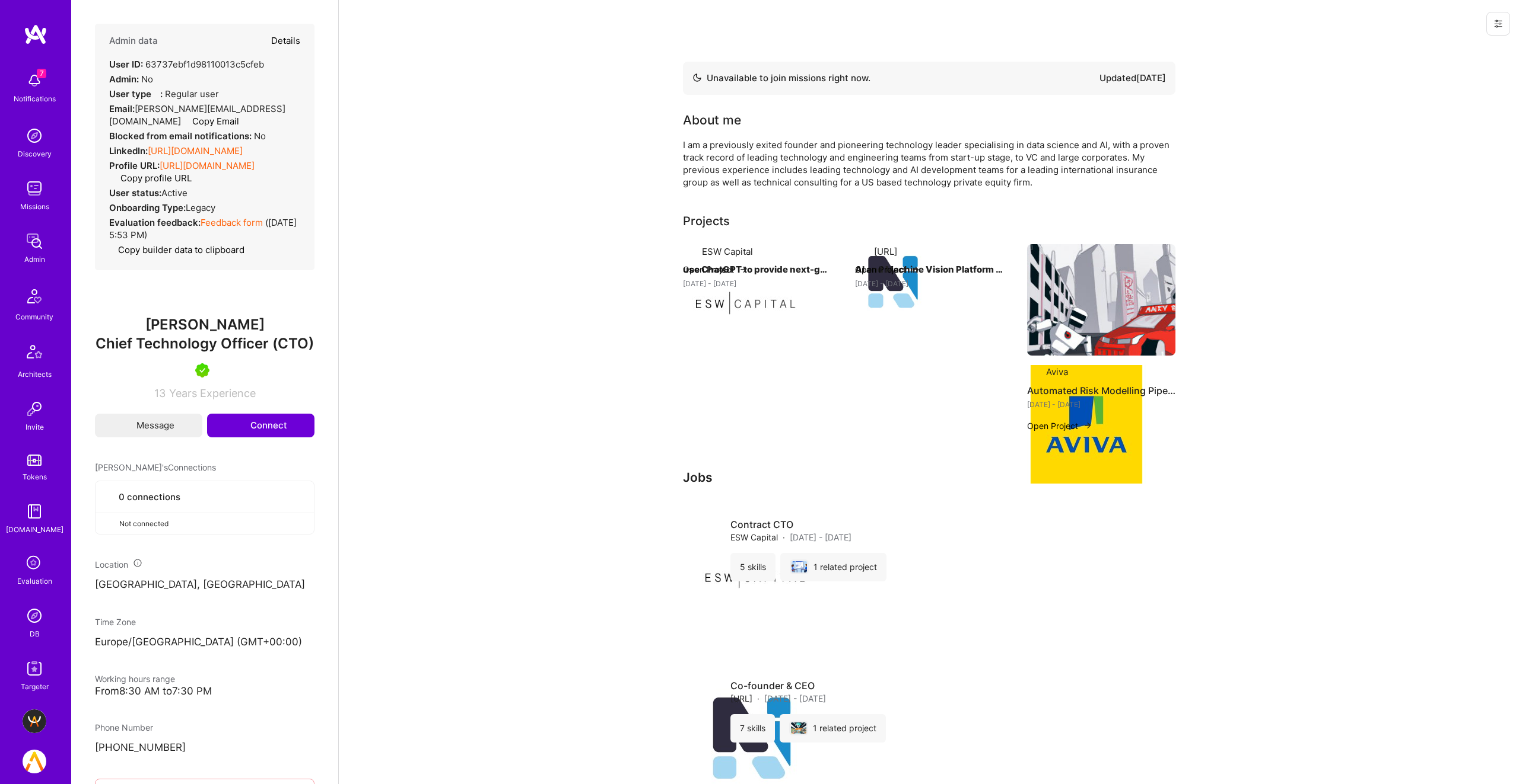
type textarea "x"
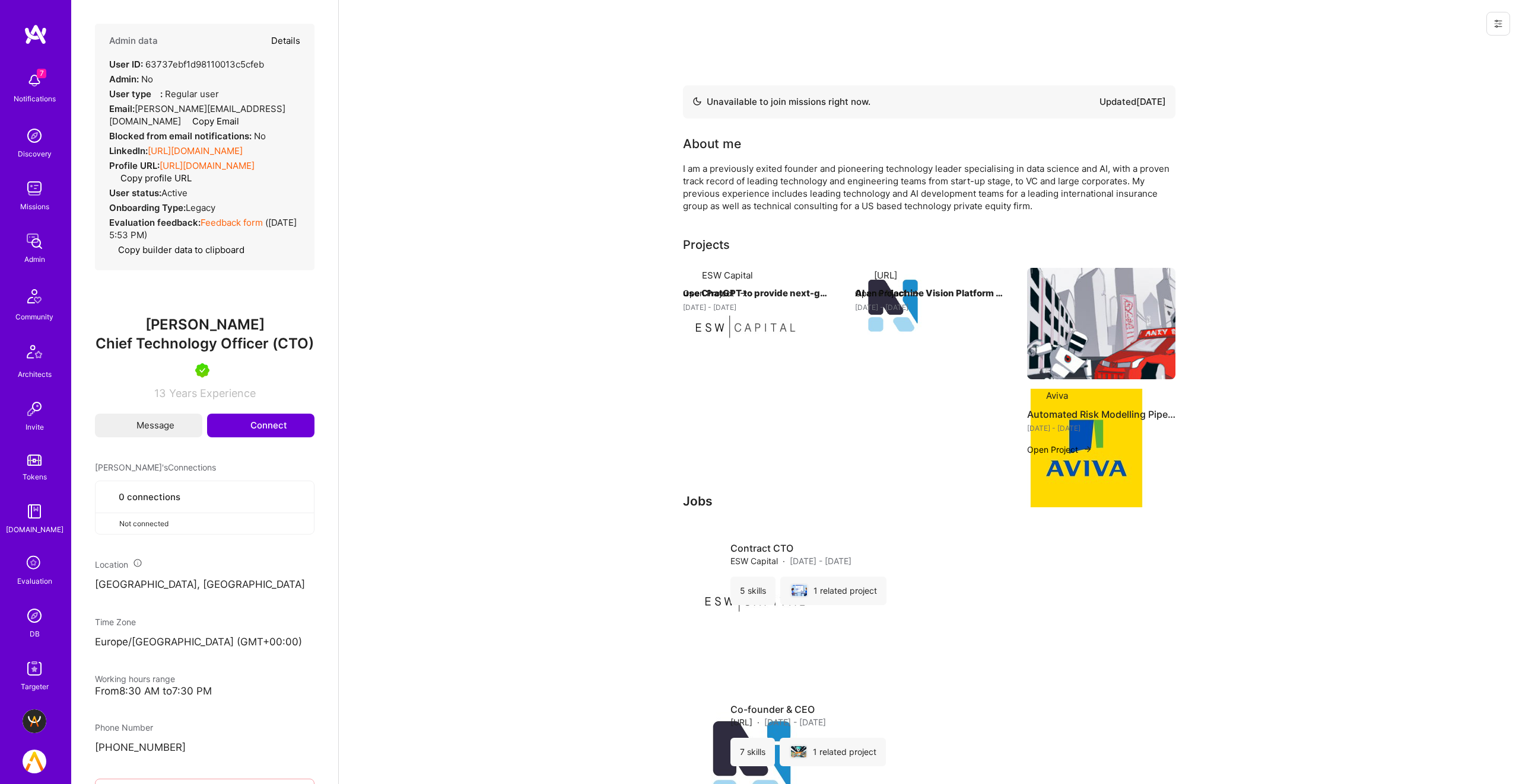
select select "5"
select select "7"
select select "GB"
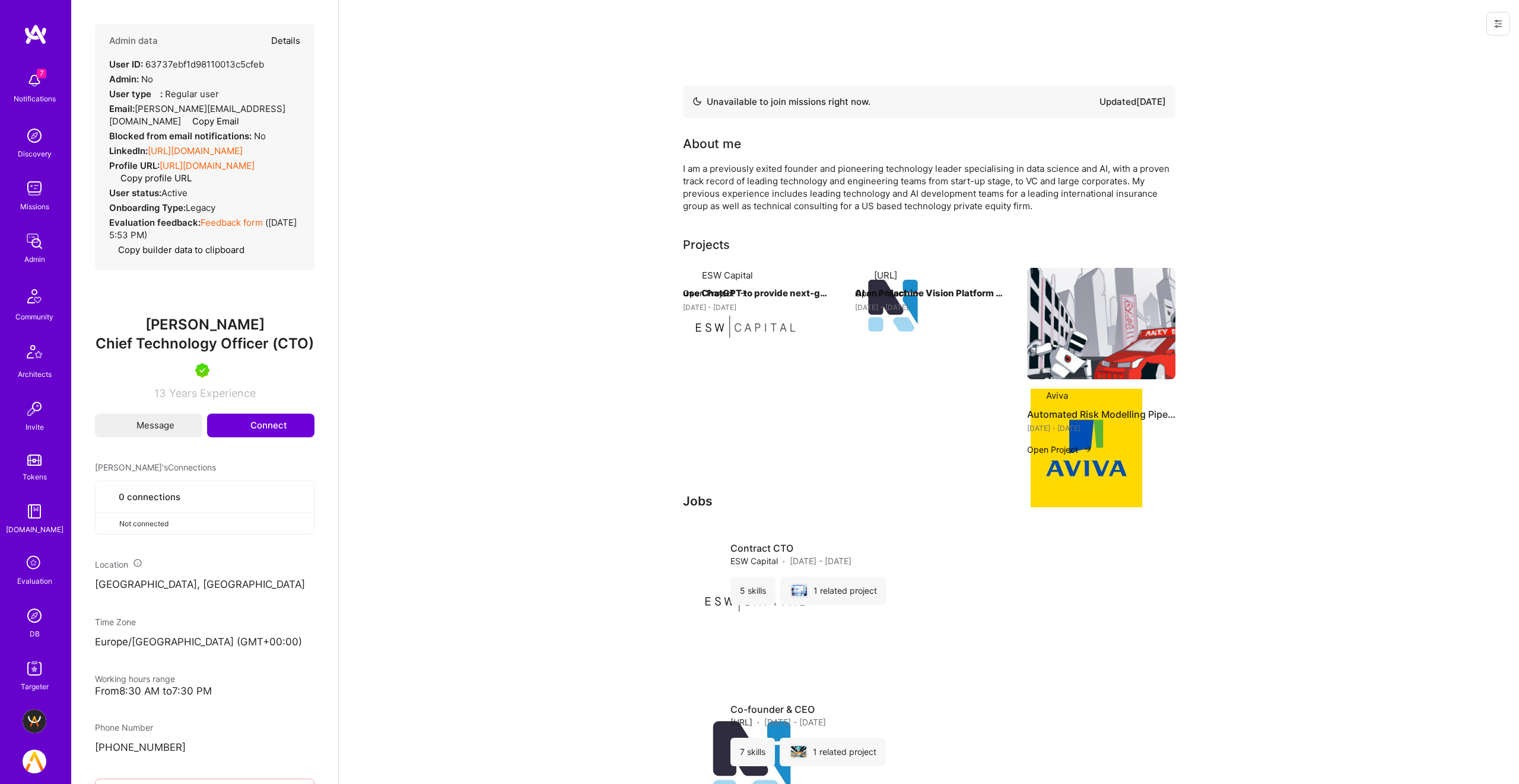
select select "Not Available"
select select "3 Months"
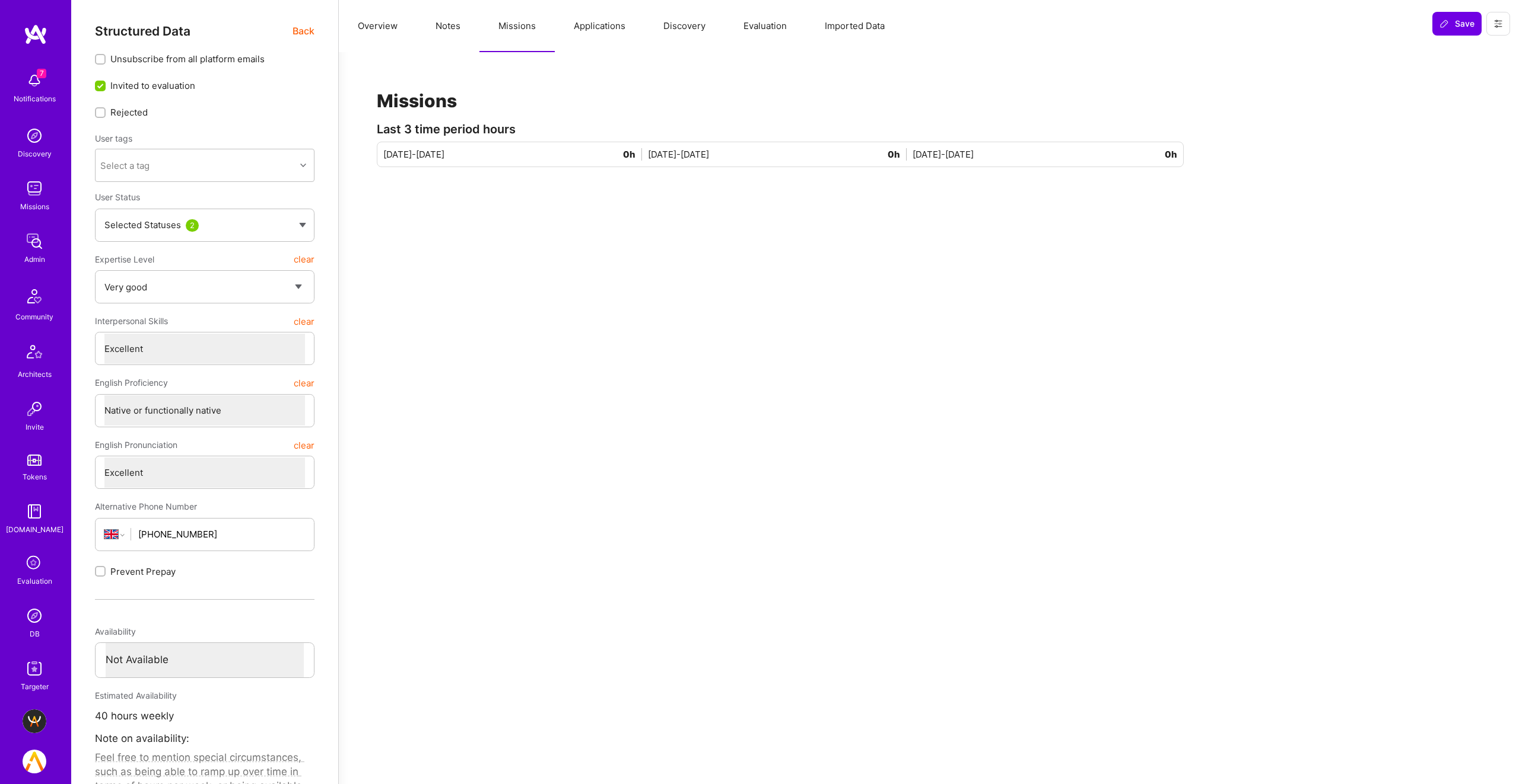
click at [445, 25] on button "Notes" at bounding box center [447, 25] width 63 height 52
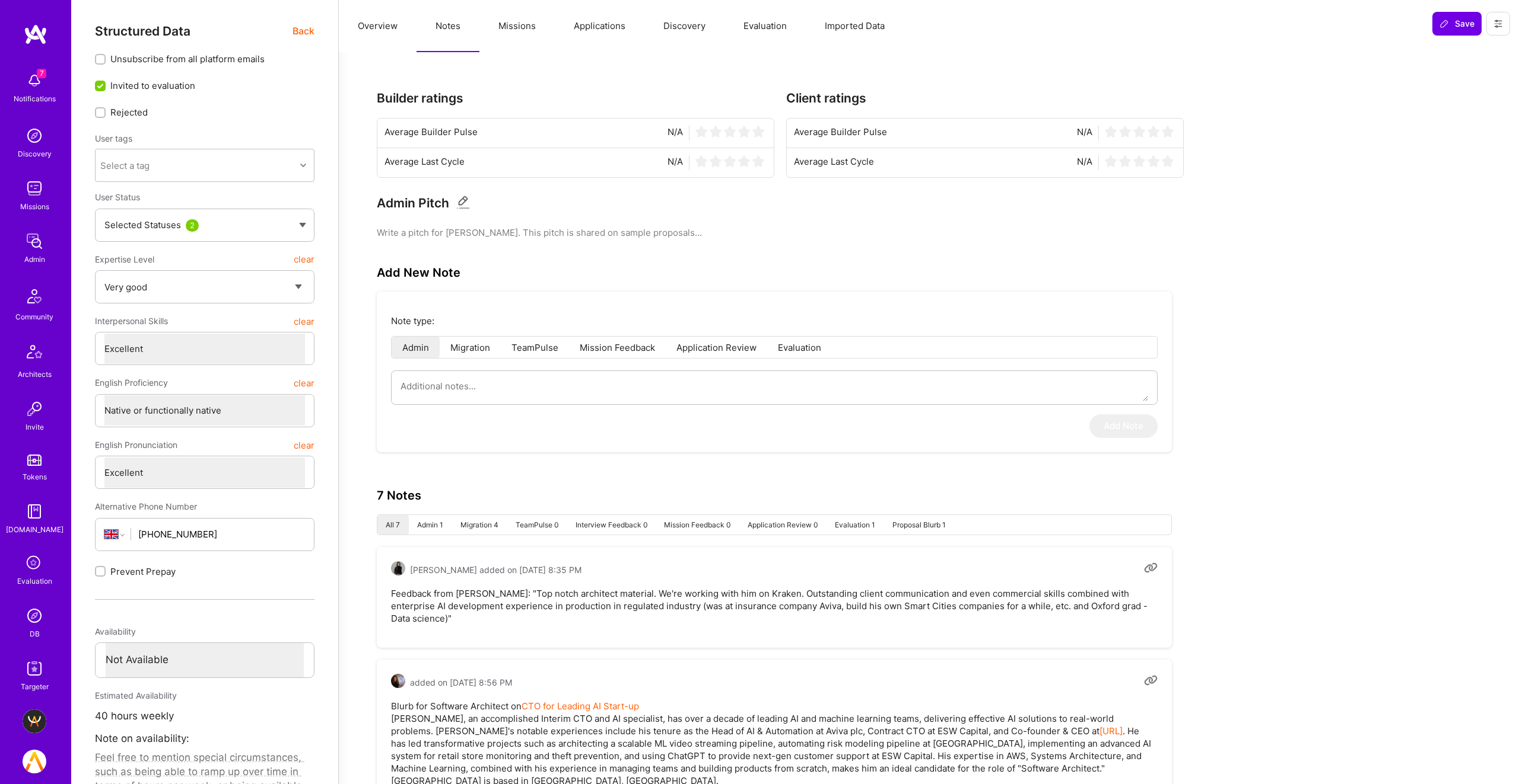
click at [301, 32] on span "Back" at bounding box center [304, 31] width 22 height 15
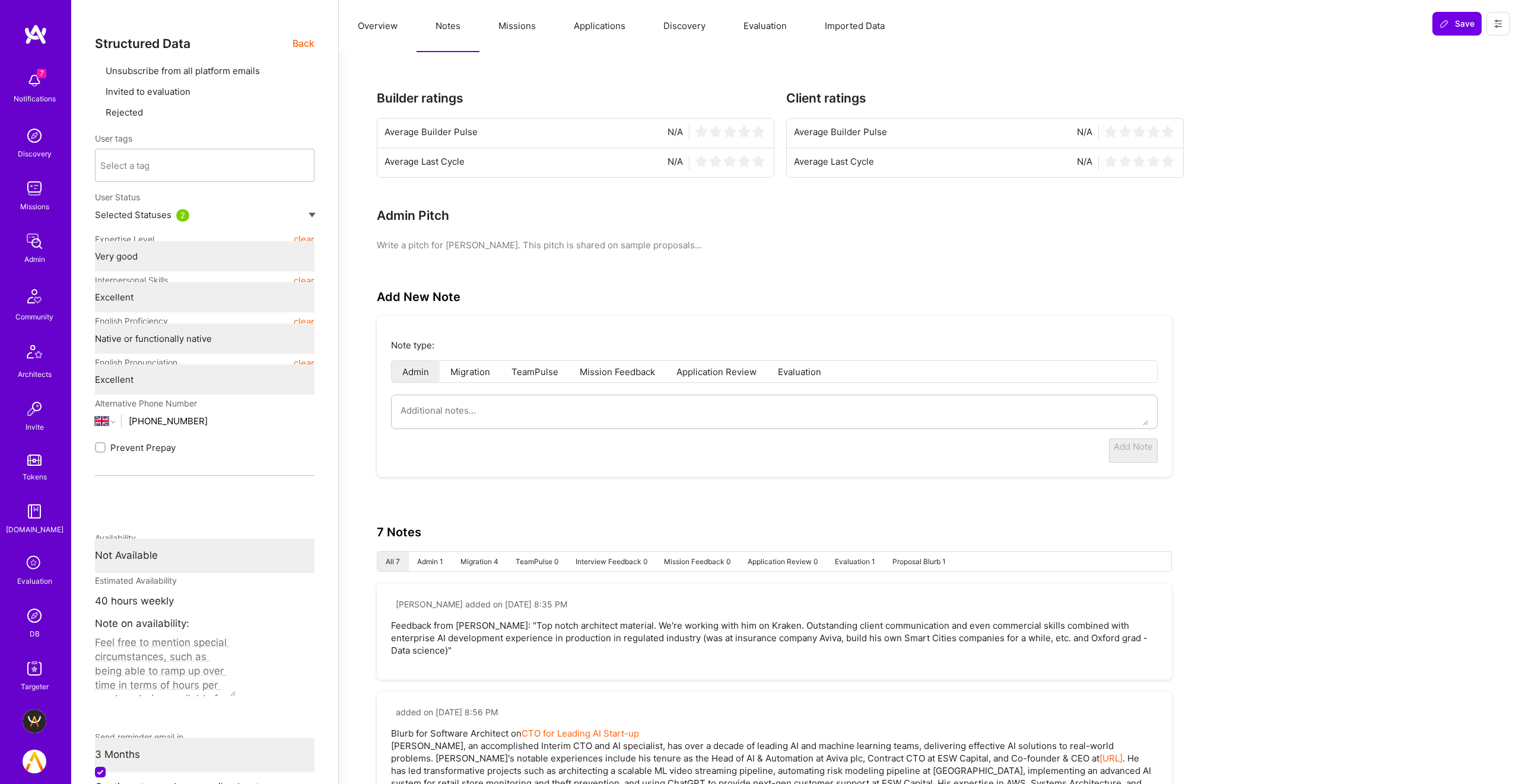
type textarea "x"
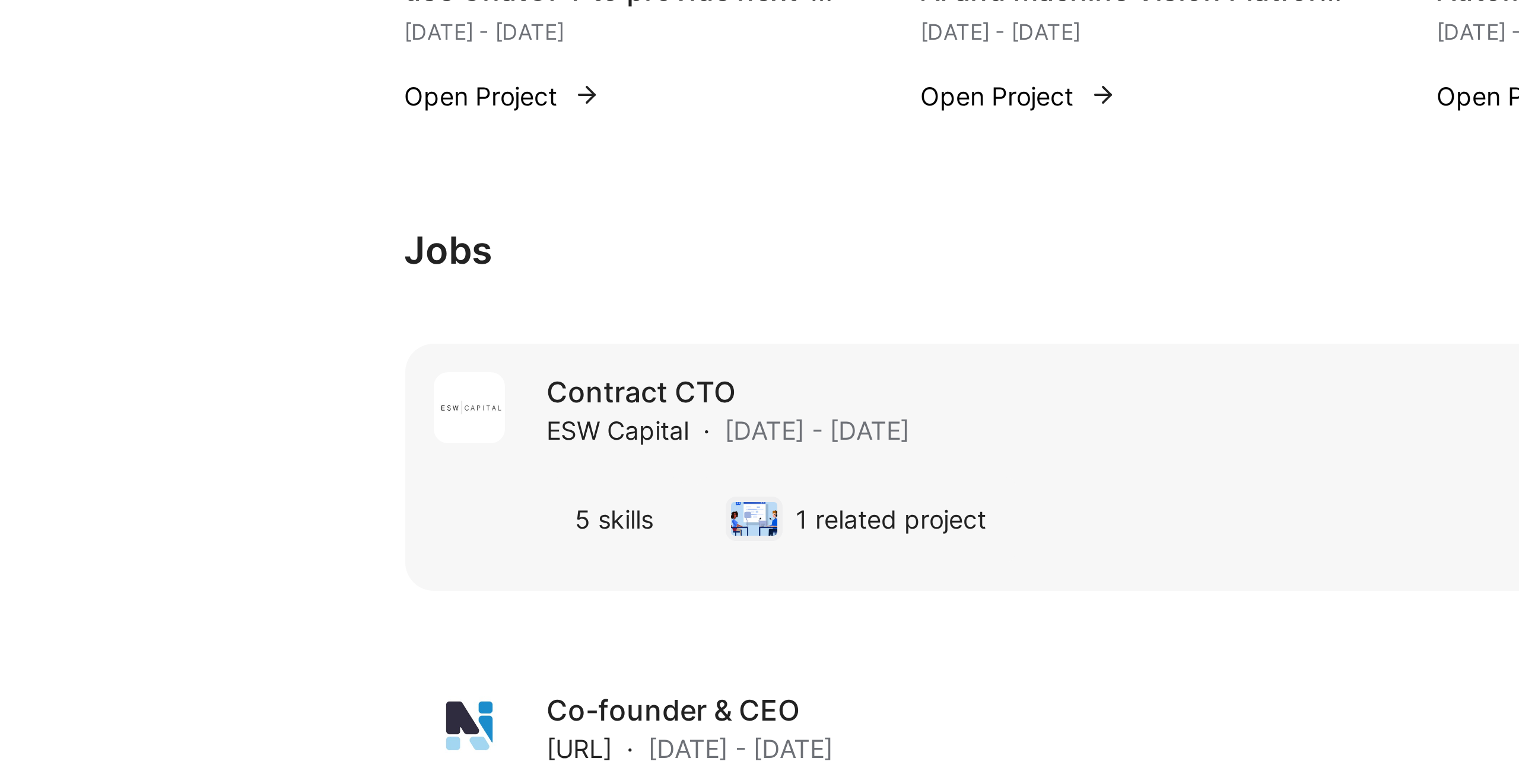
click at [810, 569] on div "1 related project" at bounding box center [833, 567] width 106 height 28
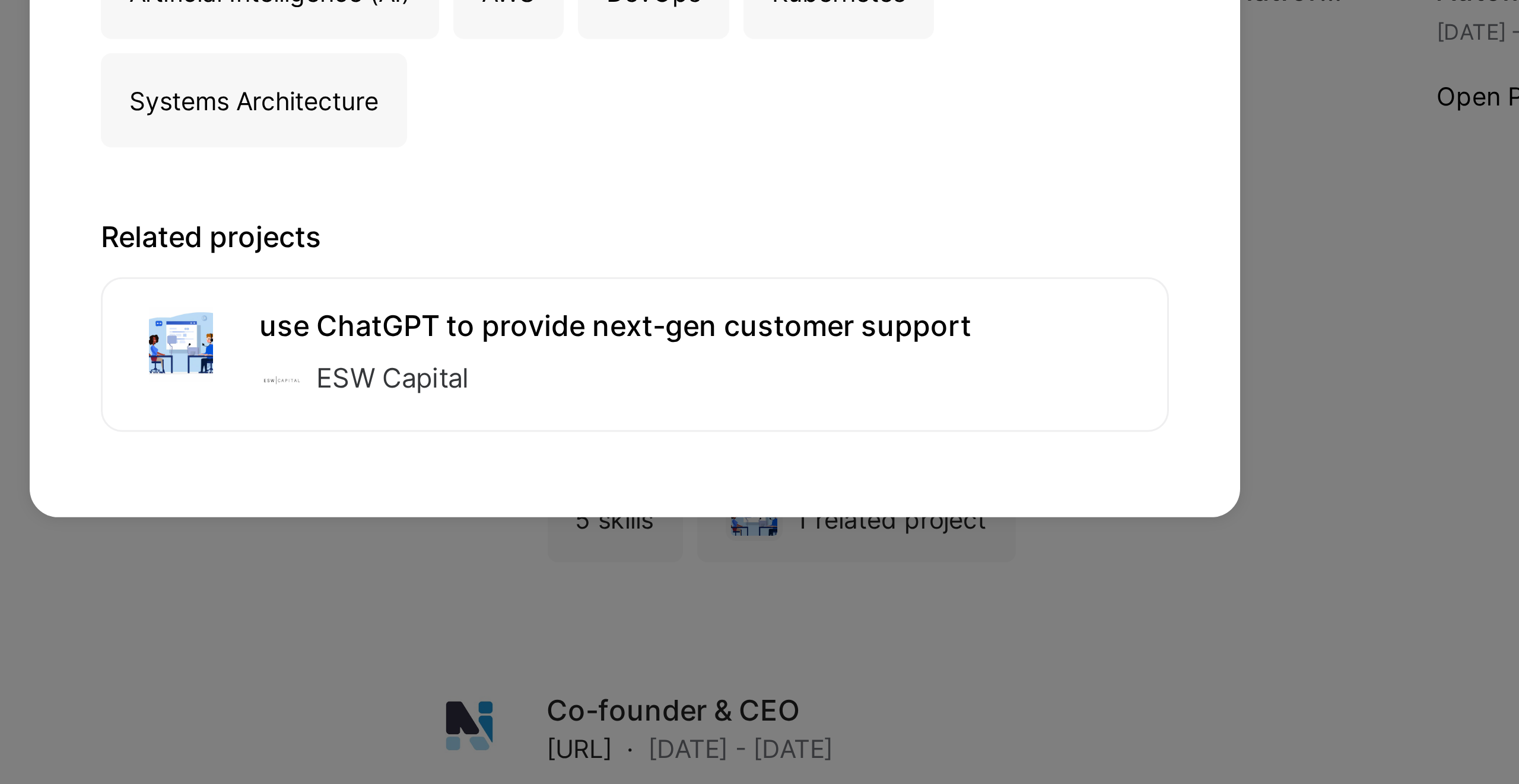
click at [870, 595] on div "Contract CTO ESW Capital · [DATE] - [DATE] Skills used Artificial Intelligence …" at bounding box center [759, 392] width 1519 height 784
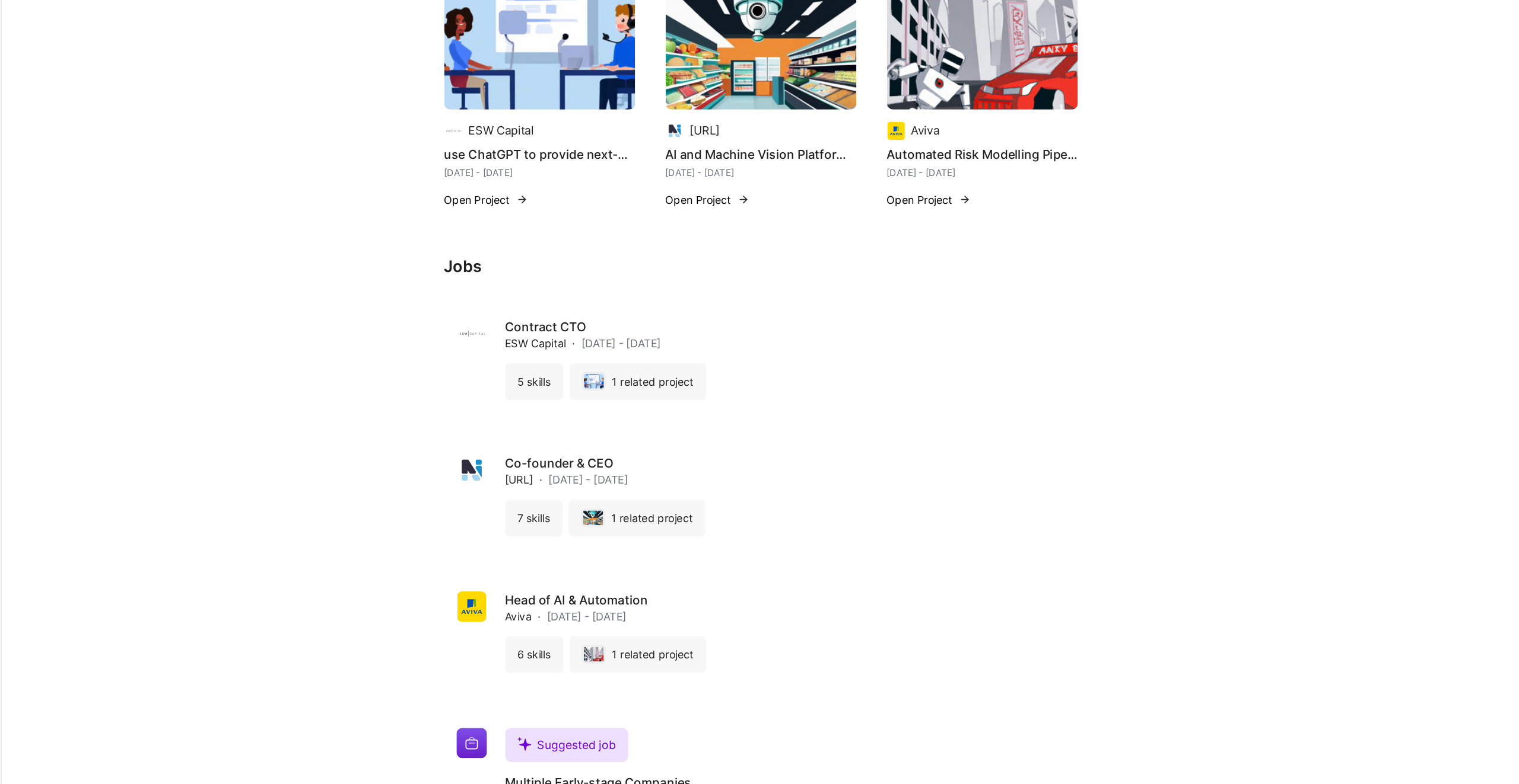
scroll to position [162, 0]
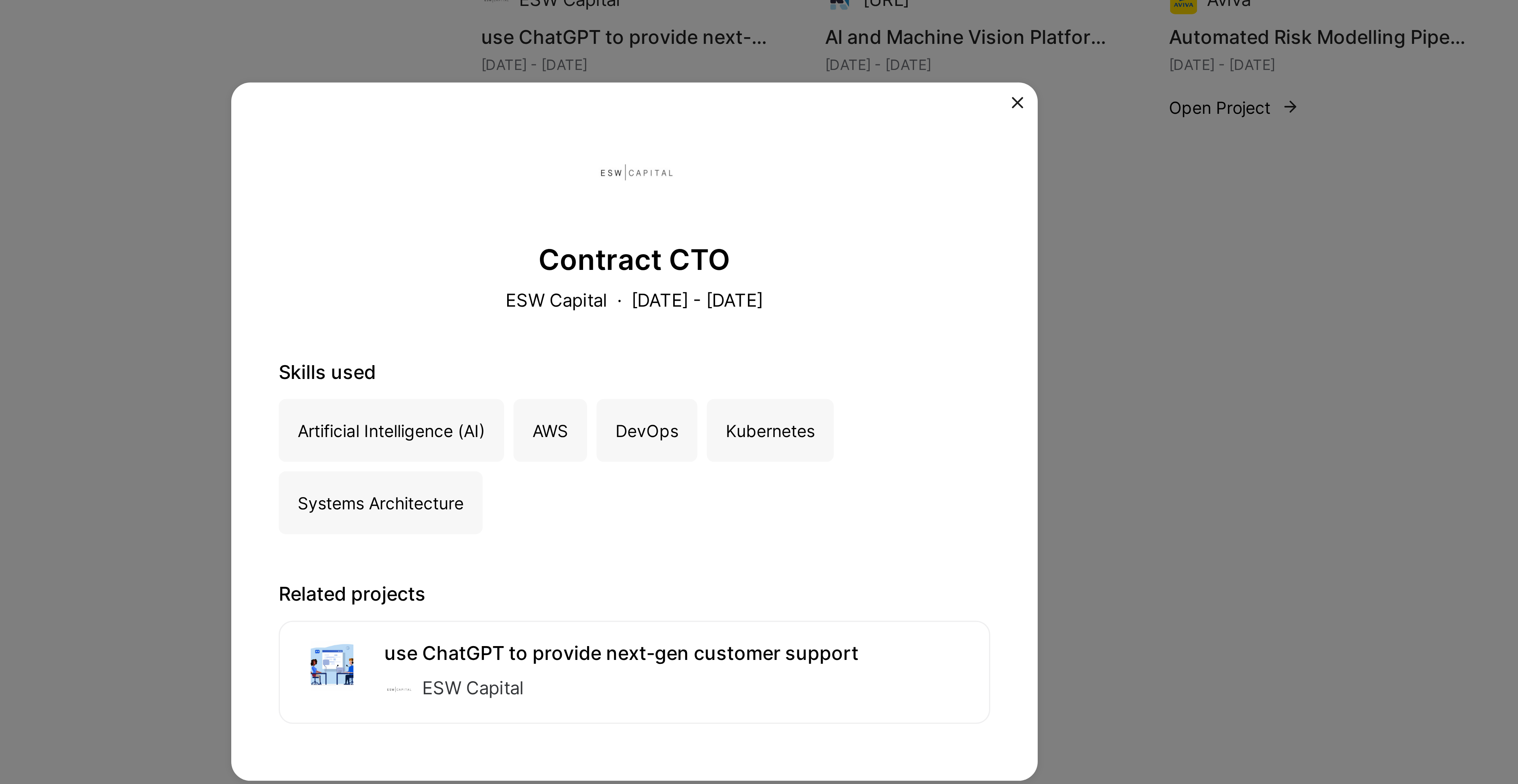
click at [714, 340] on h3 "Contract CTO" at bounding box center [759, 335] width 237 height 12
click at [761, 272] on div "Contract CTO ESW Capital · [DATE] - [DATE] Skills used Artificial Intelligence …" at bounding box center [759, 392] width 1518 height 784
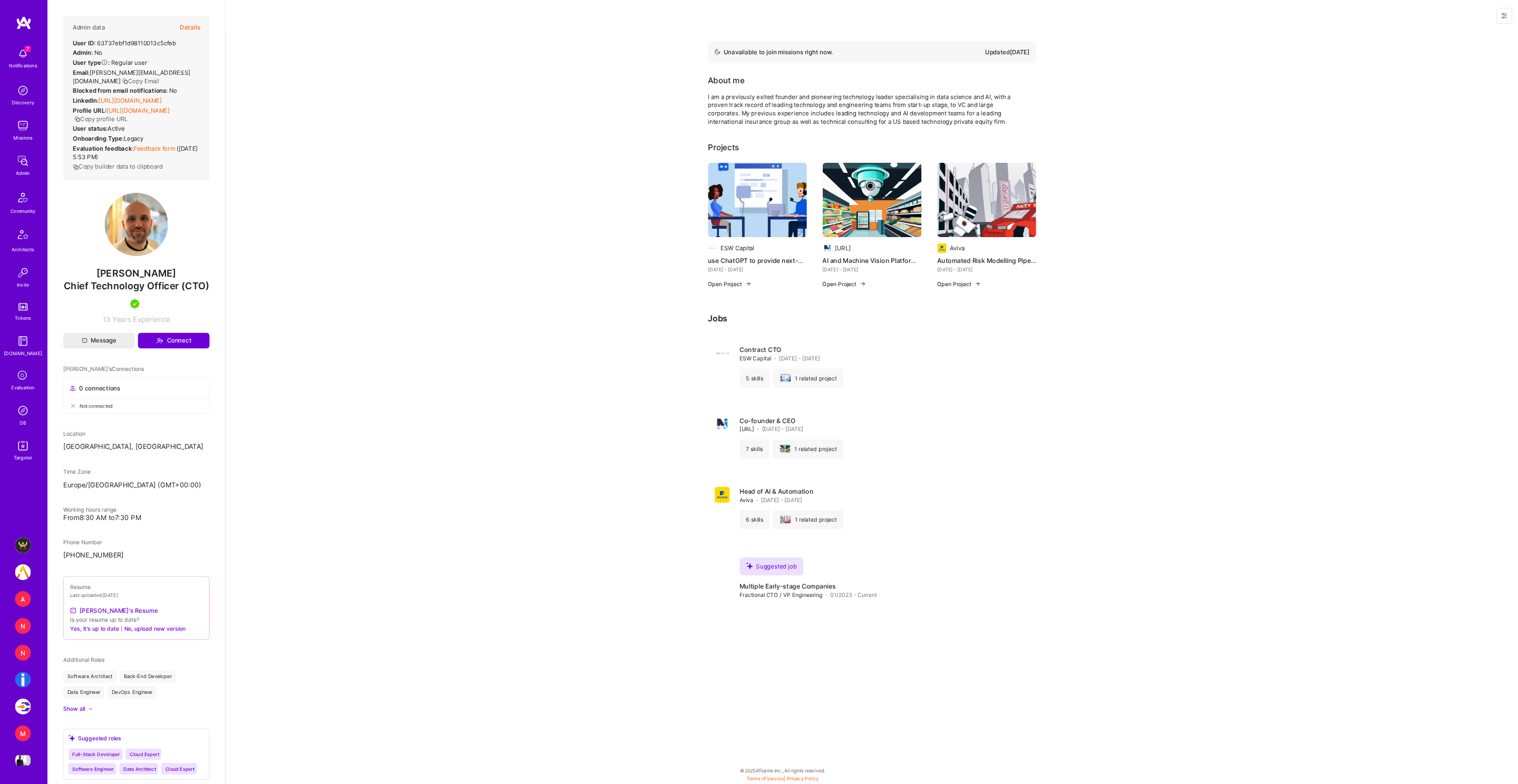
scroll to position [1, 0]
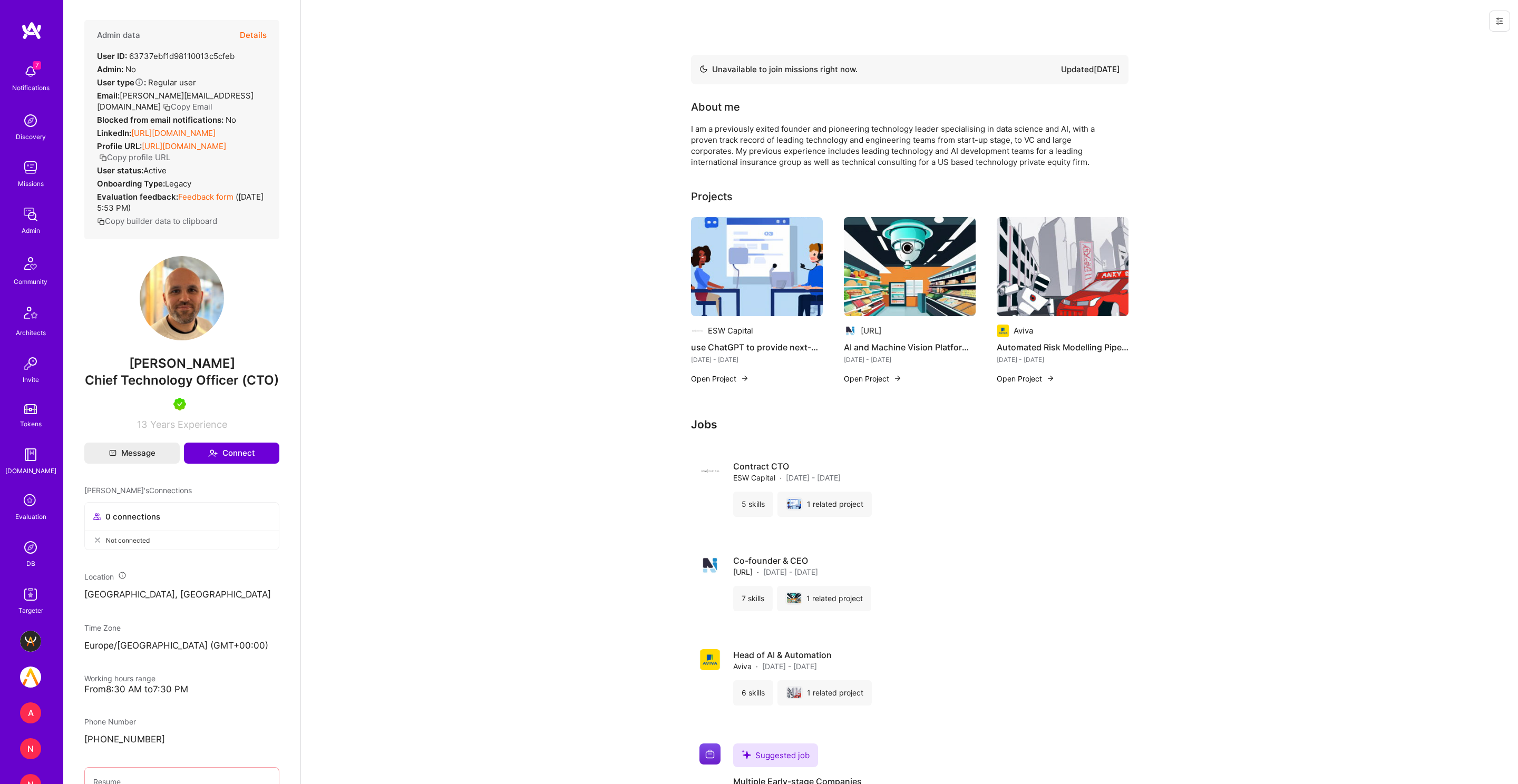
click at [249, 35] on button "Details" at bounding box center [253, 36] width 27 height 31
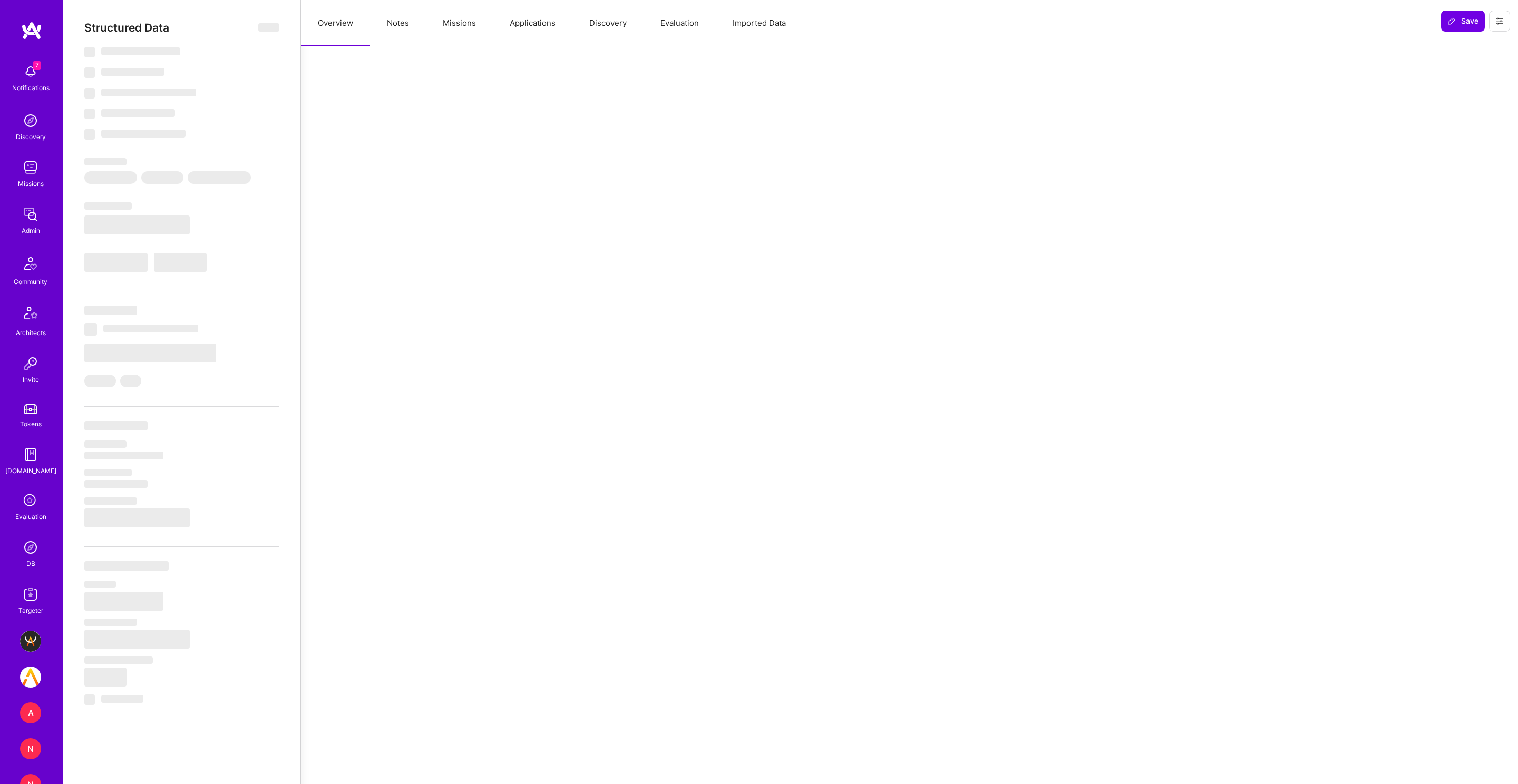
select select "Not Available"
select select "3 Months"
select select "5"
select select "7"
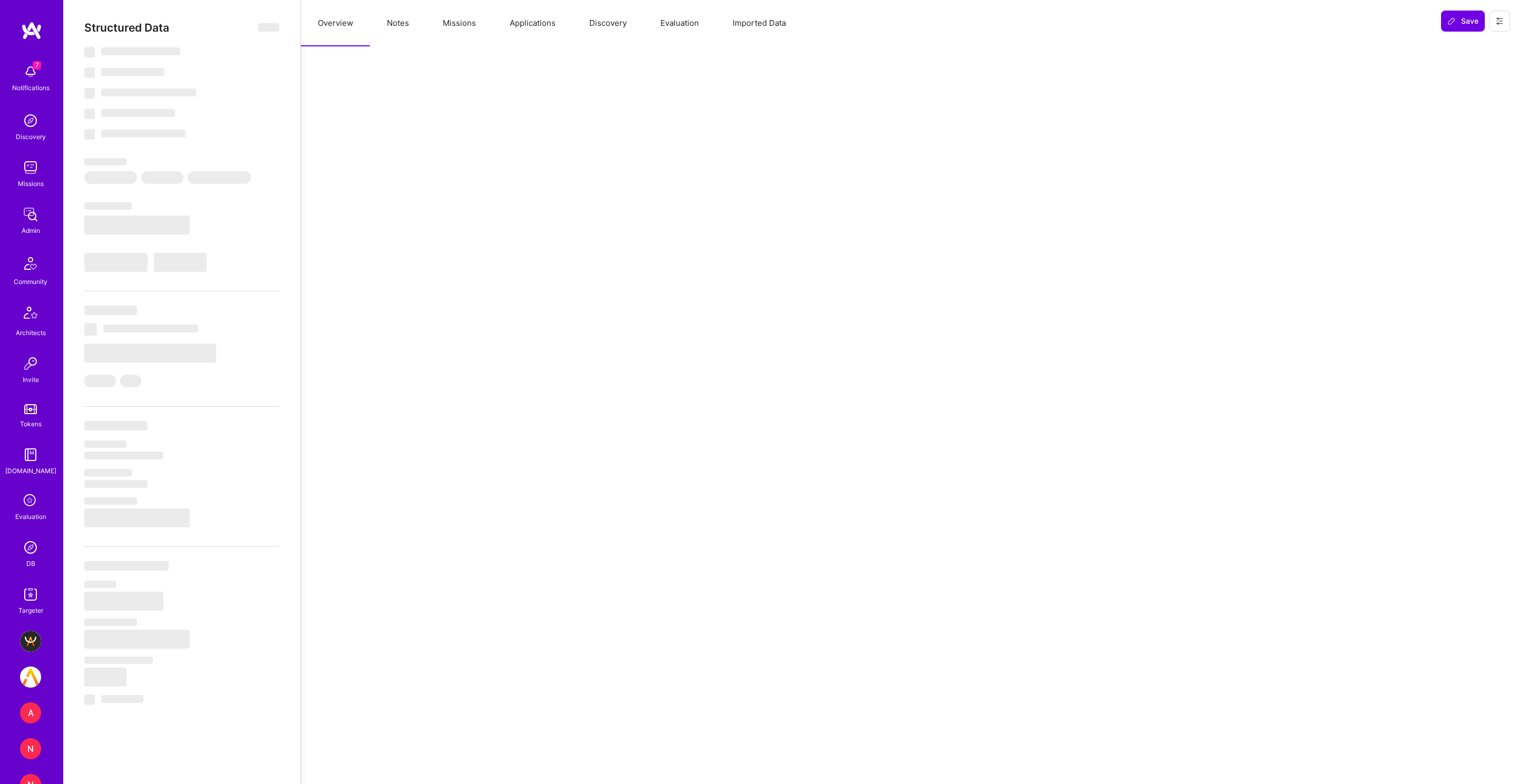
select select "7"
select select "GB"
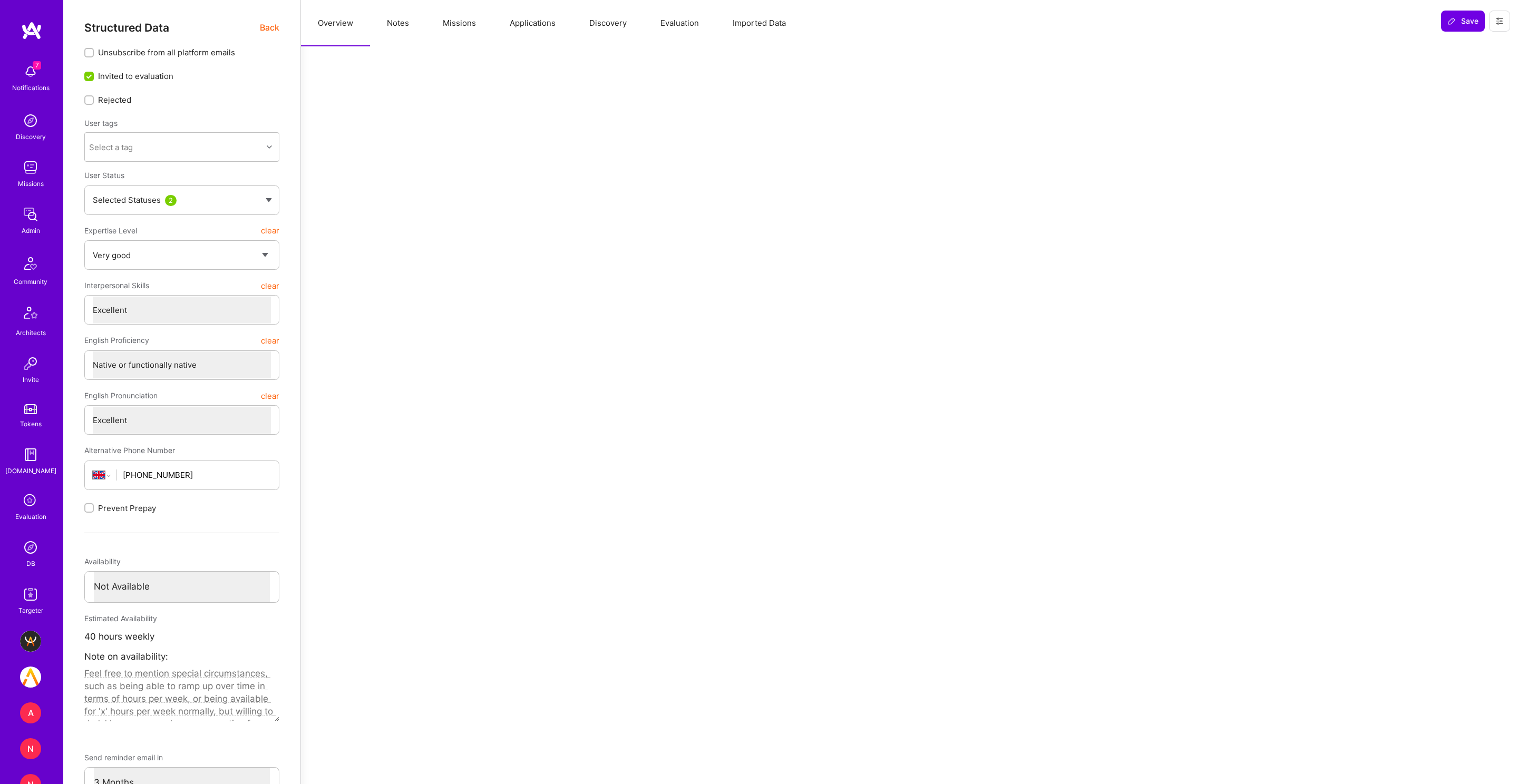
click at [444, 33] on button "Missions" at bounding box center [459, 23] width 67 height 46
click at [394, 25] on button "Notes" at bounding box center [397, 23] width 56 height 46
type textarea "x"
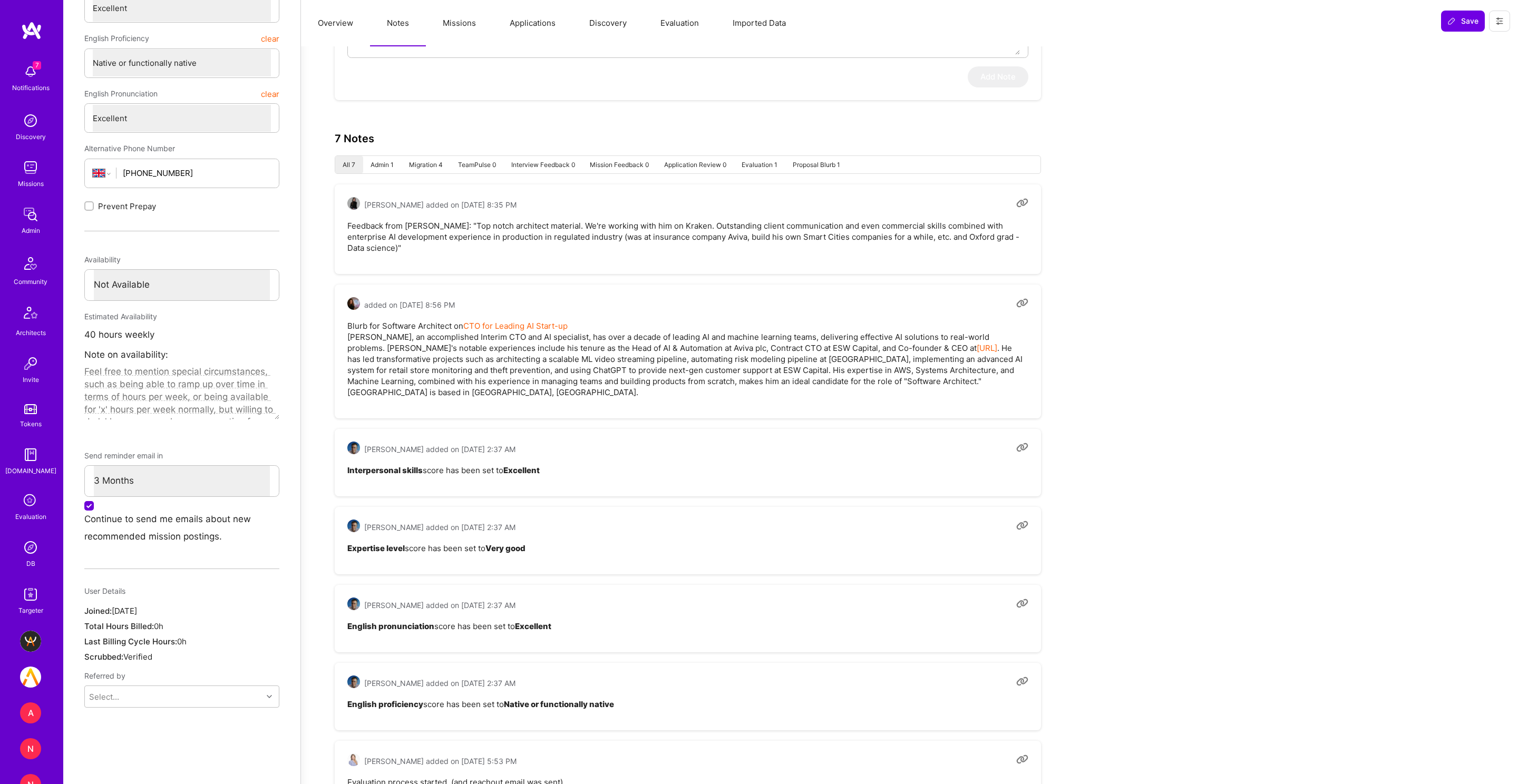
scroll to position [300, 0]
click at [408, 339] on pre "Blurb for Software Architect on CTO for Leading AI Start-up Linford, an accompl…" at bounding box center [688, 361] width 681 height 78
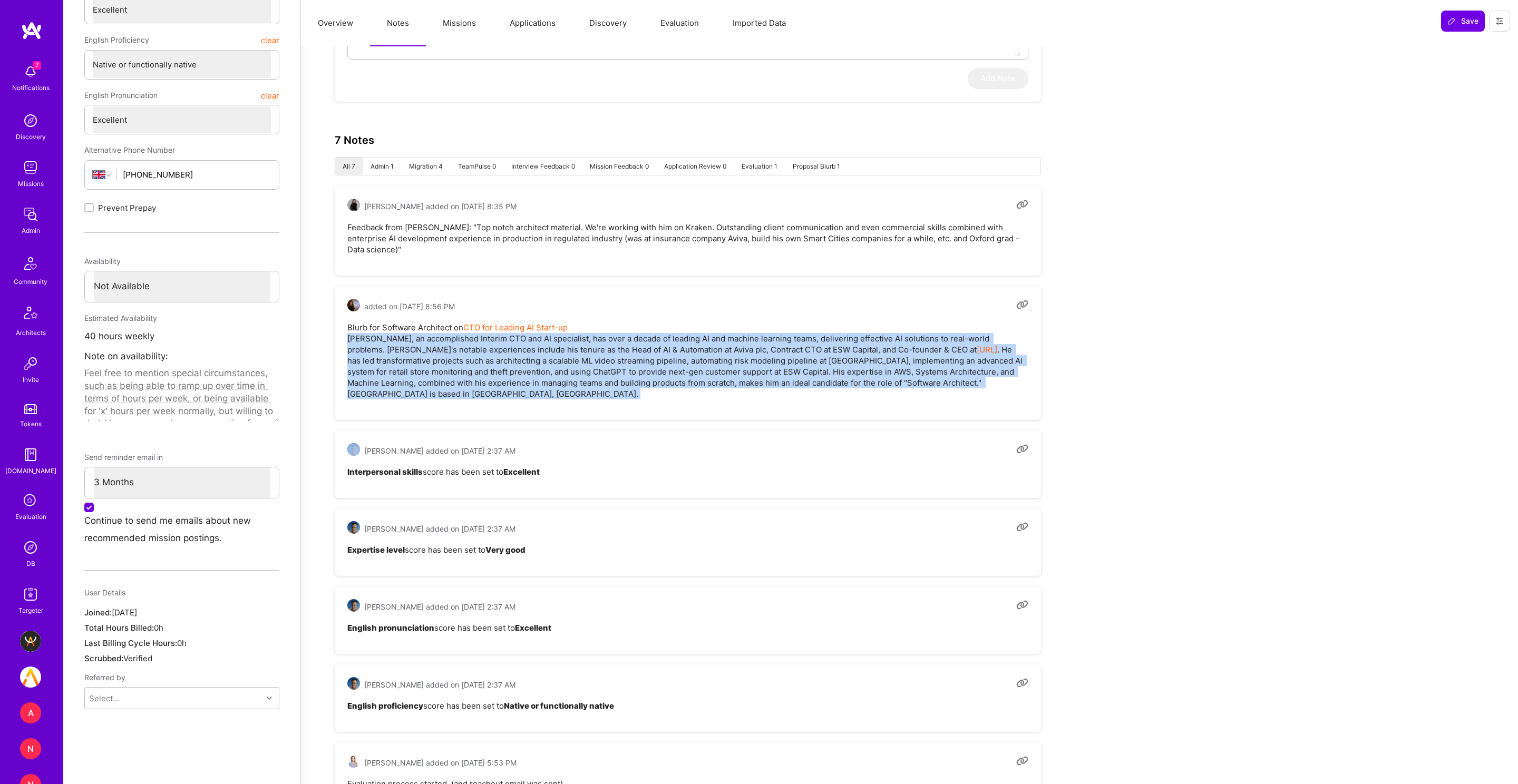
click at [408, 339] on pre "Blurb for Software Architect on CTO for Leading AI Start-up Linford, an accompl…" at bounding box center [688, 361] width 681 height 78
